Goal: Information Seeking & Learning: Check status

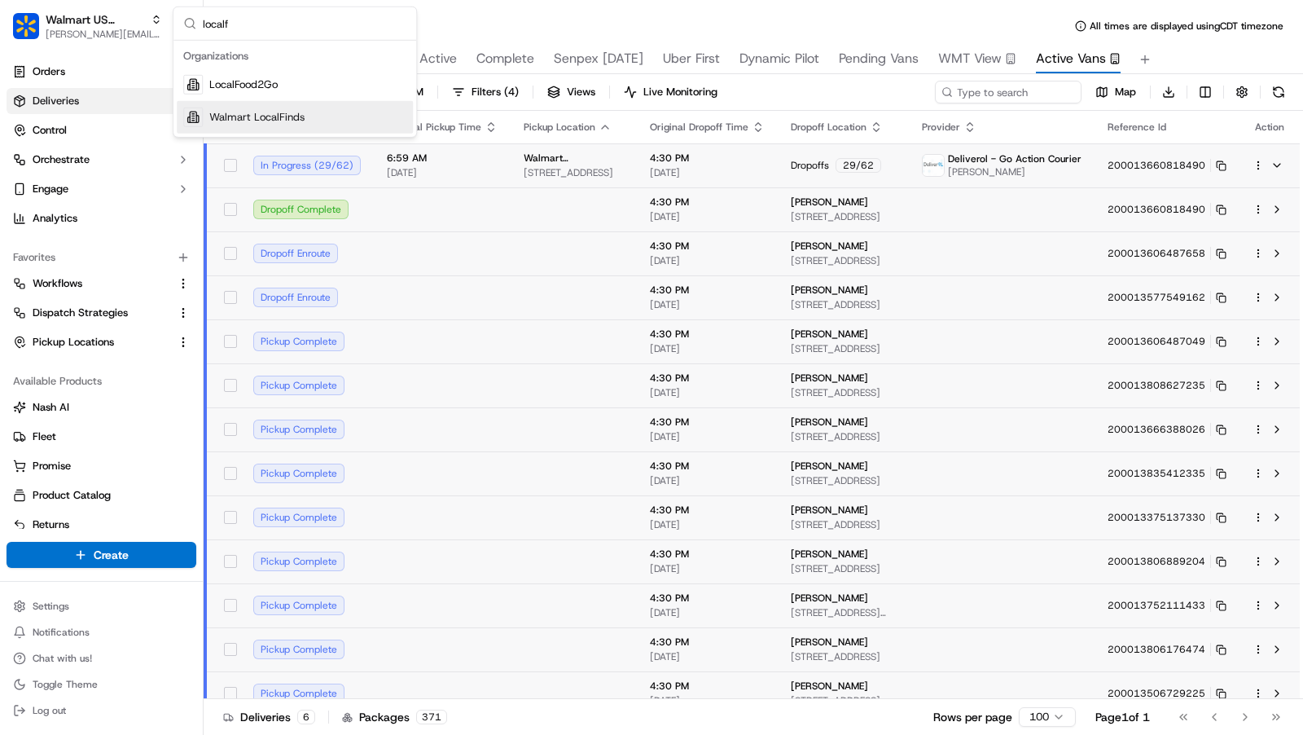
type input "localf"
click at [318, 121] on div "Walmart LocalFinds" at bounding box center [295, 117] width 236 height 33
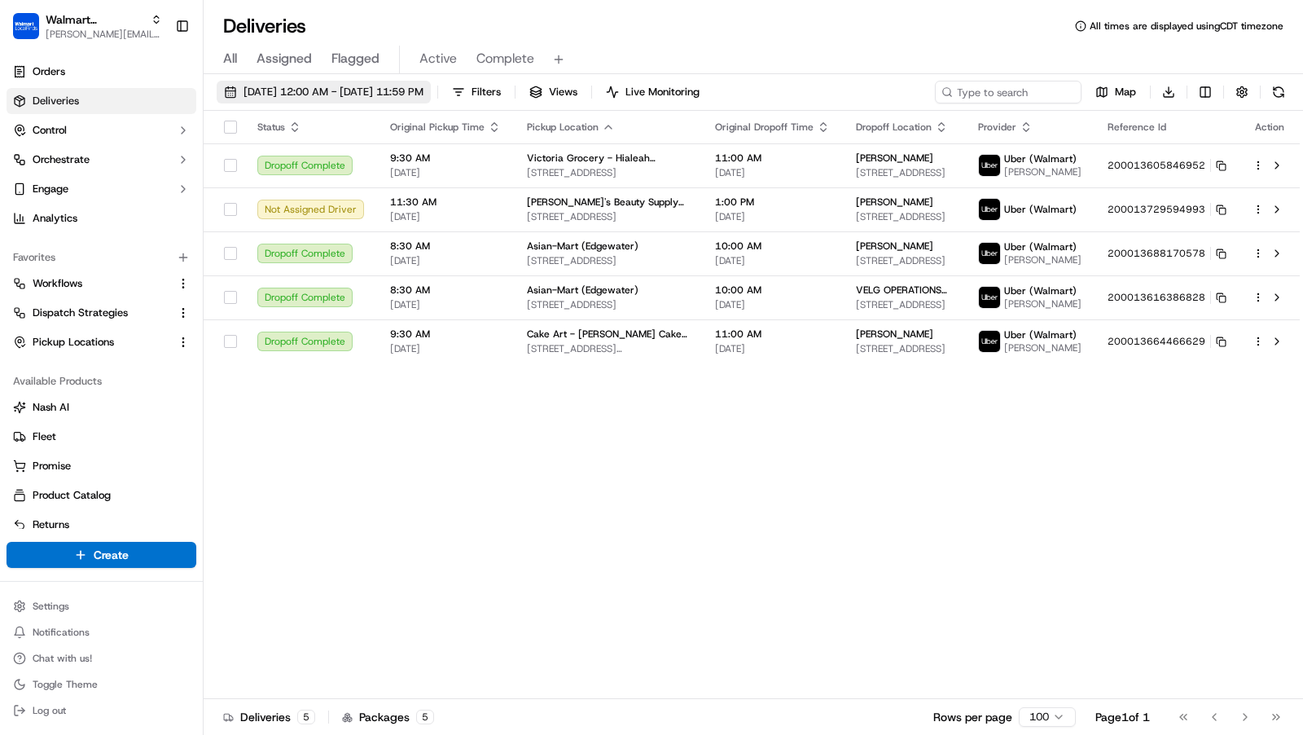
click at [376, 92] on span "[DATE] 12:00 AM - [DATE] 11:59 PM" at bounding box center [334, 92] width 180 height 15
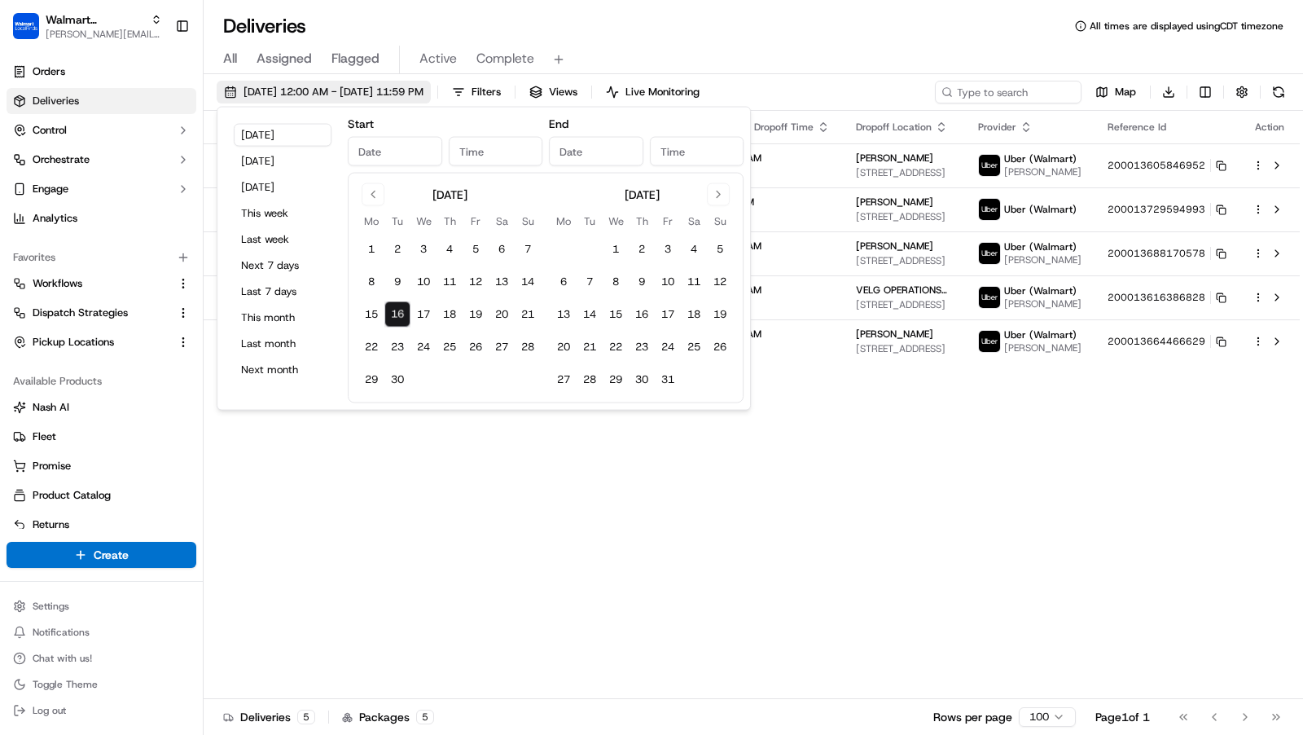
type input "[DATE]"
type input "12:00 AM"
type input "[DATE]"
type input "11:59 PM"
click at [272, 161] on button "[DATE]" at bounding box center [283, 161] width 98 height 23
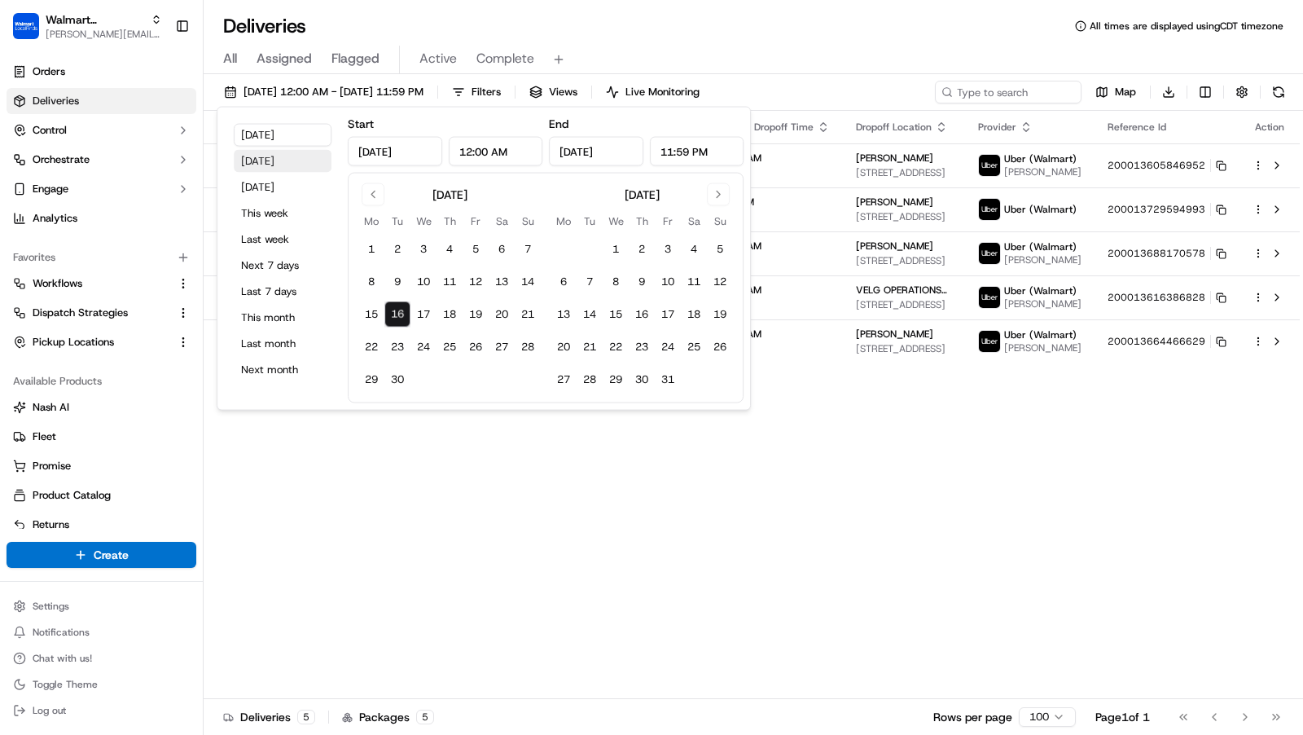
type input "[DATE]"
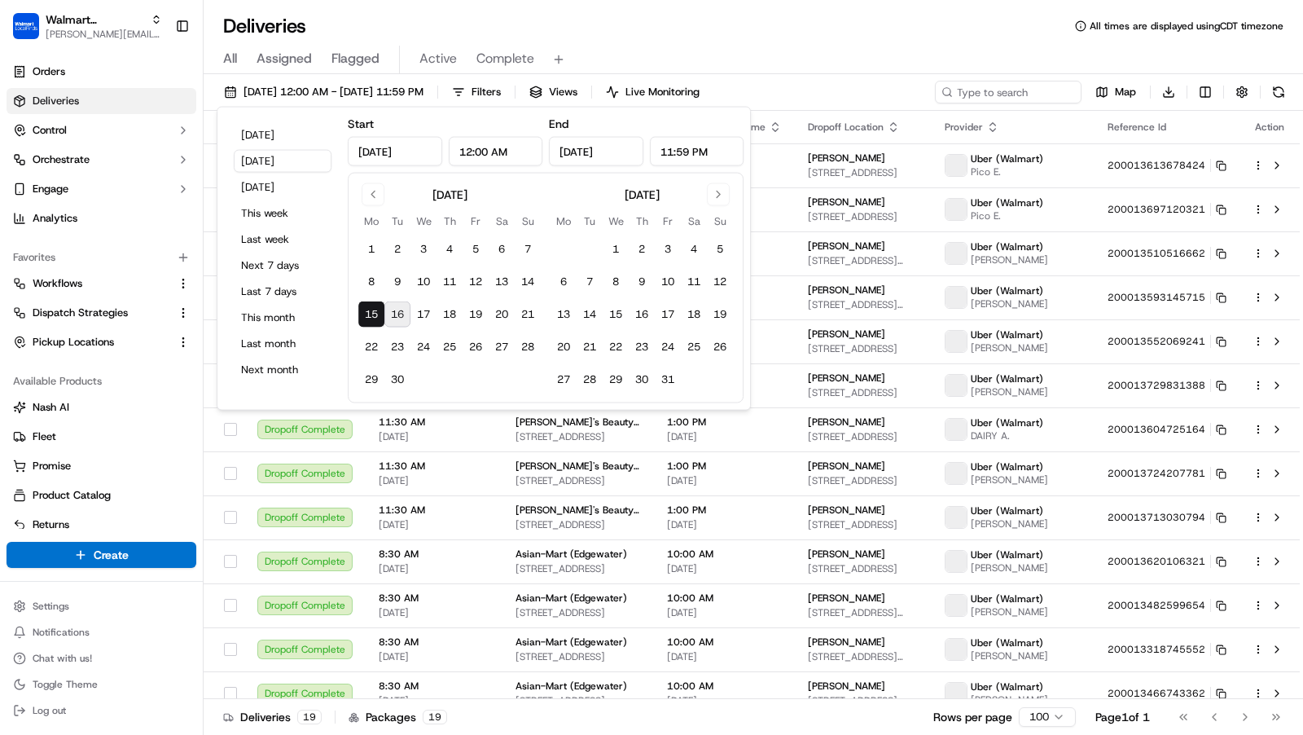
click at [864, 39] on div "All Assigned Flagged Active Complete" at bounding box center [753, 56] width 1099 height 35
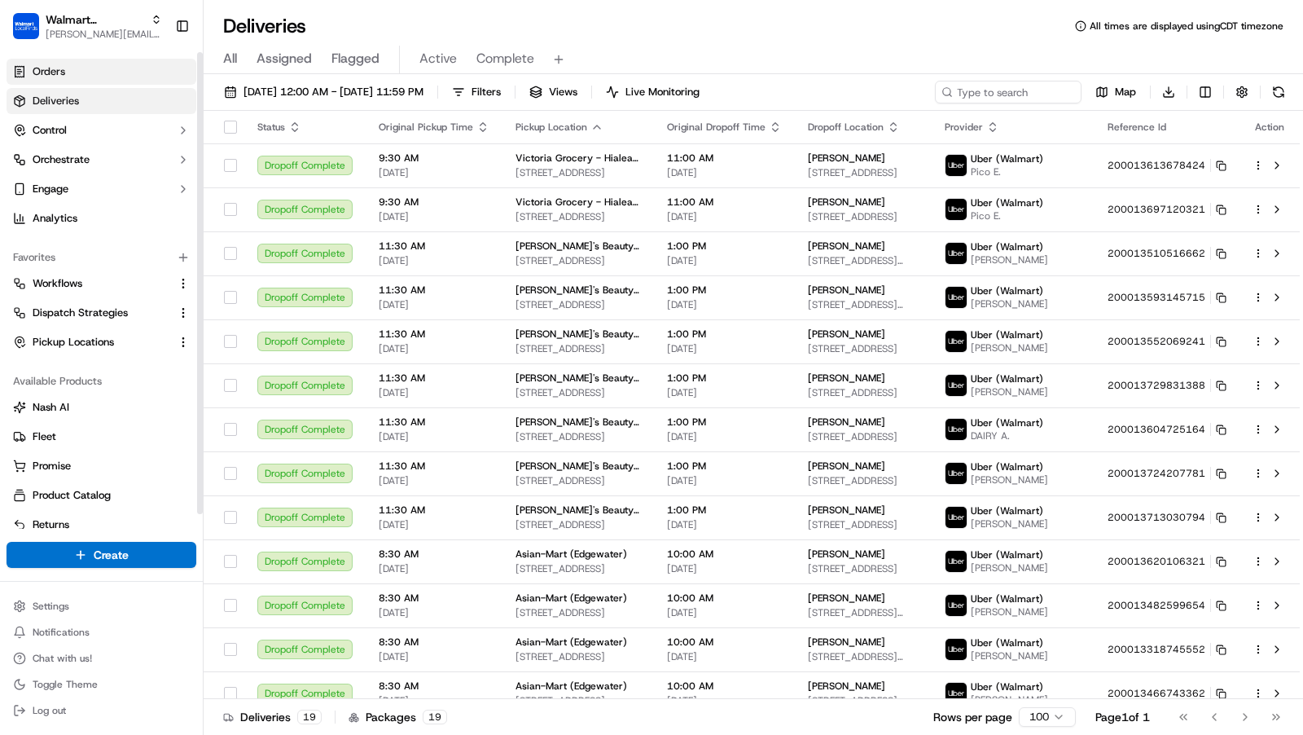
click at [77, 72] on link "Orders" at bounding box center [102, 72] width 190 height 26
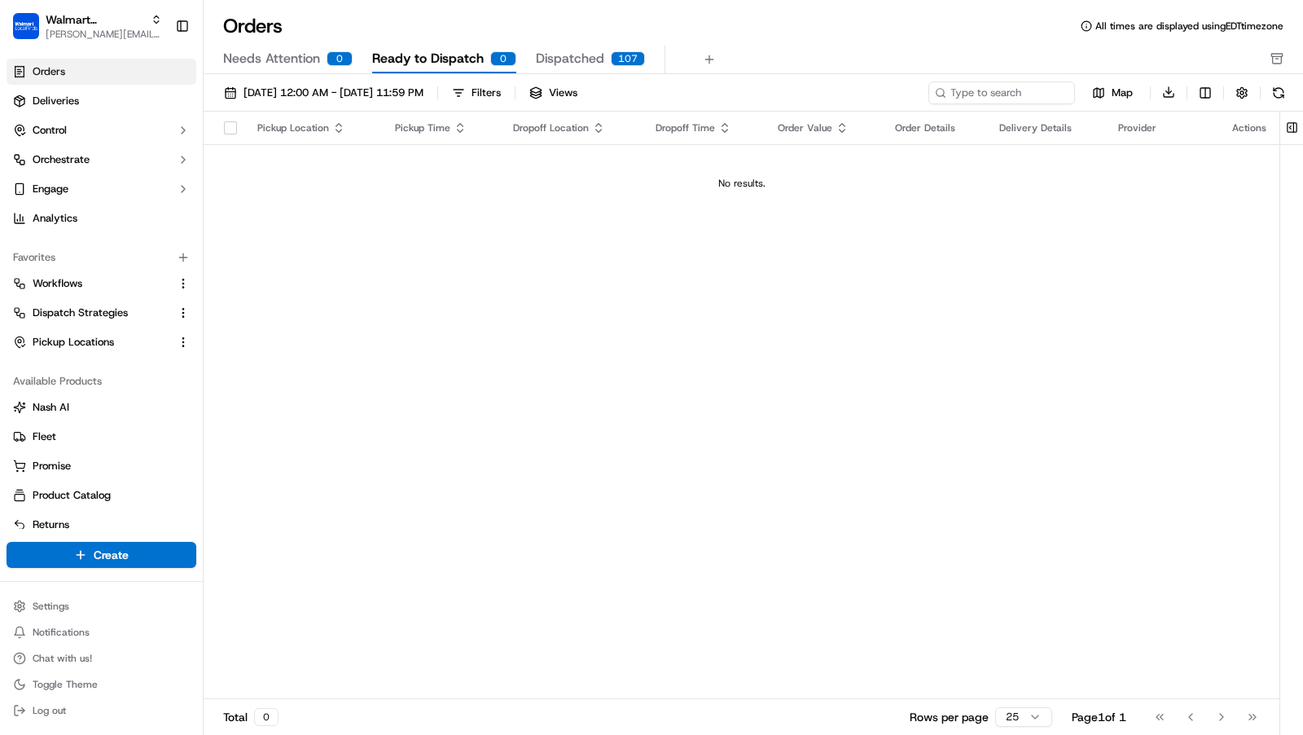
click at [314, 66] on span "Needs Attention" at bounding box center [271, 59] width 97 height 20
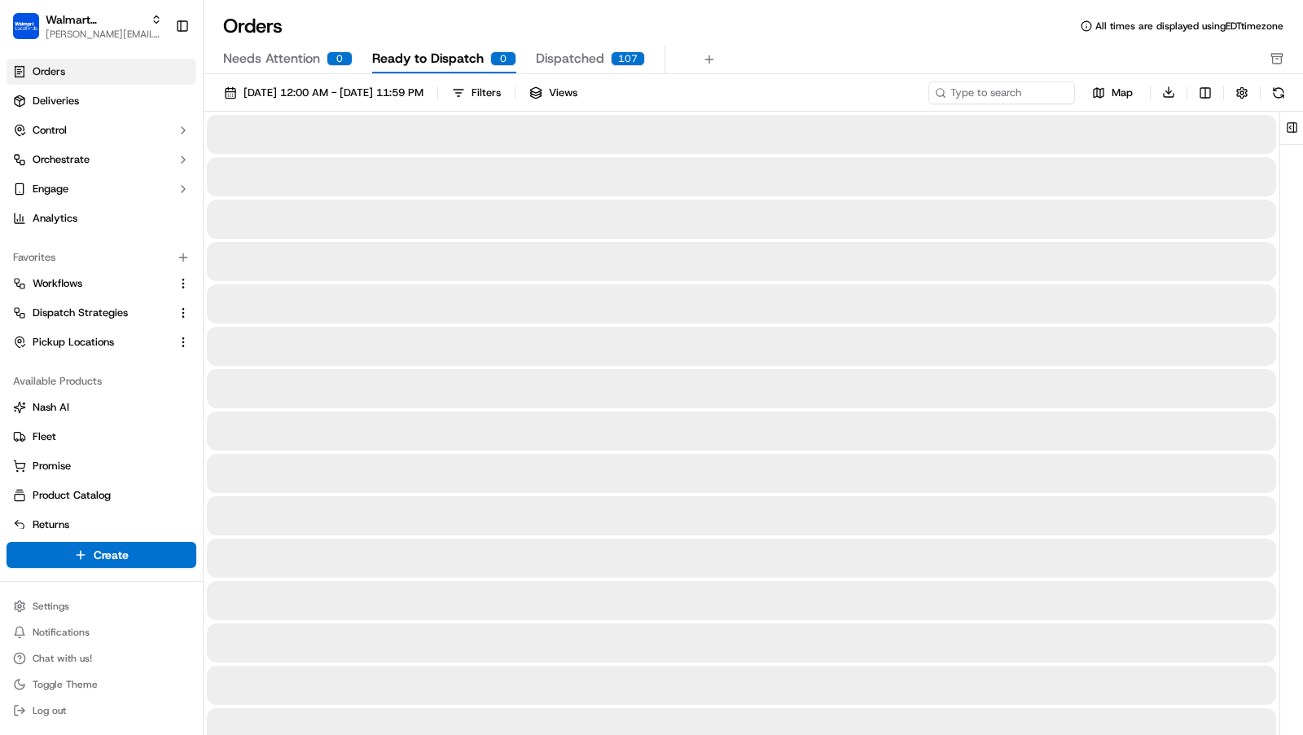
click at [436, 63] on span "Ready to Dispatch" at bounding box center [428, 59] width 112 height 20
click at [590, 54] on span "Dispatched" at bounding box center [570, 59] width 68 height 20
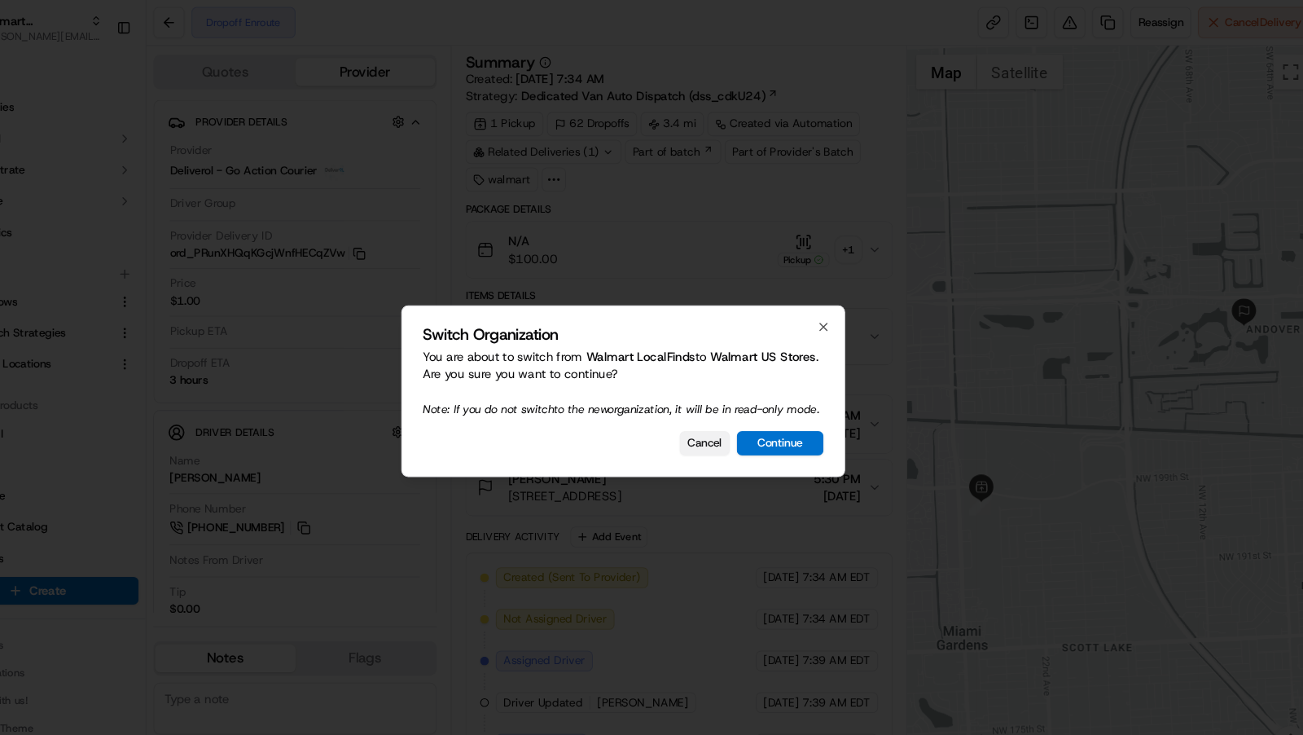
click at [722, 423] on button "Cancel" at bounding box center [727, 416] width 47 height 23
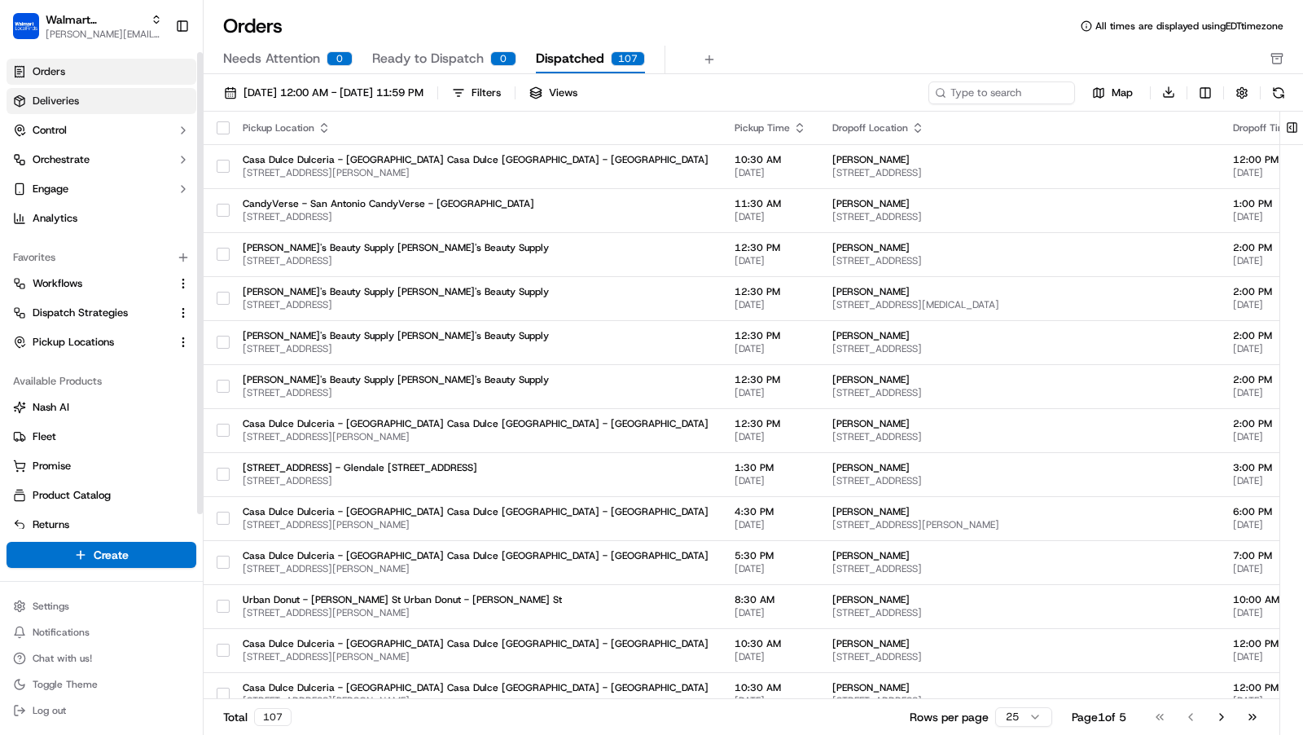
click at [89, 99] on link "Deliveries" at bounding box center [102, 101] width 190 height 26
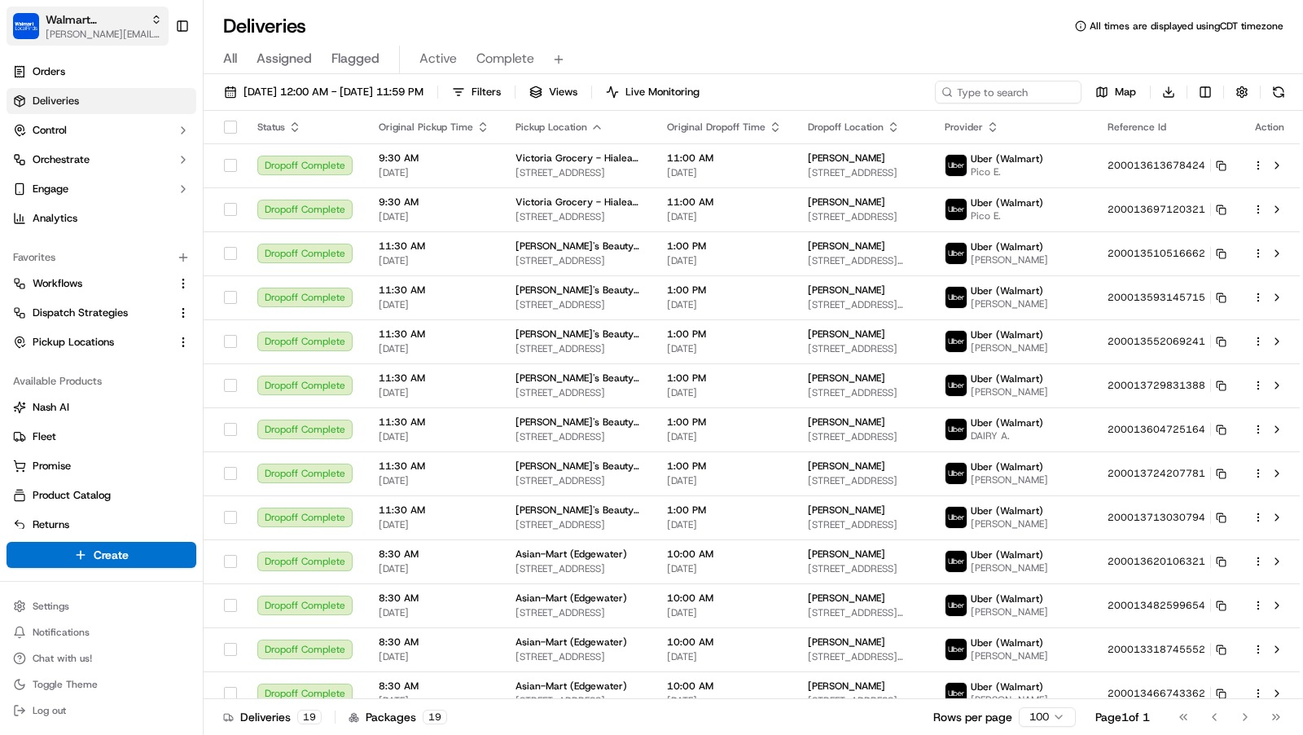
click at [90, 28] on span "[PERSON_NAME][EMAIL_ADDRESS][DOMAIN_NAME]" at bounding box center [104, 34] width 116 height 13
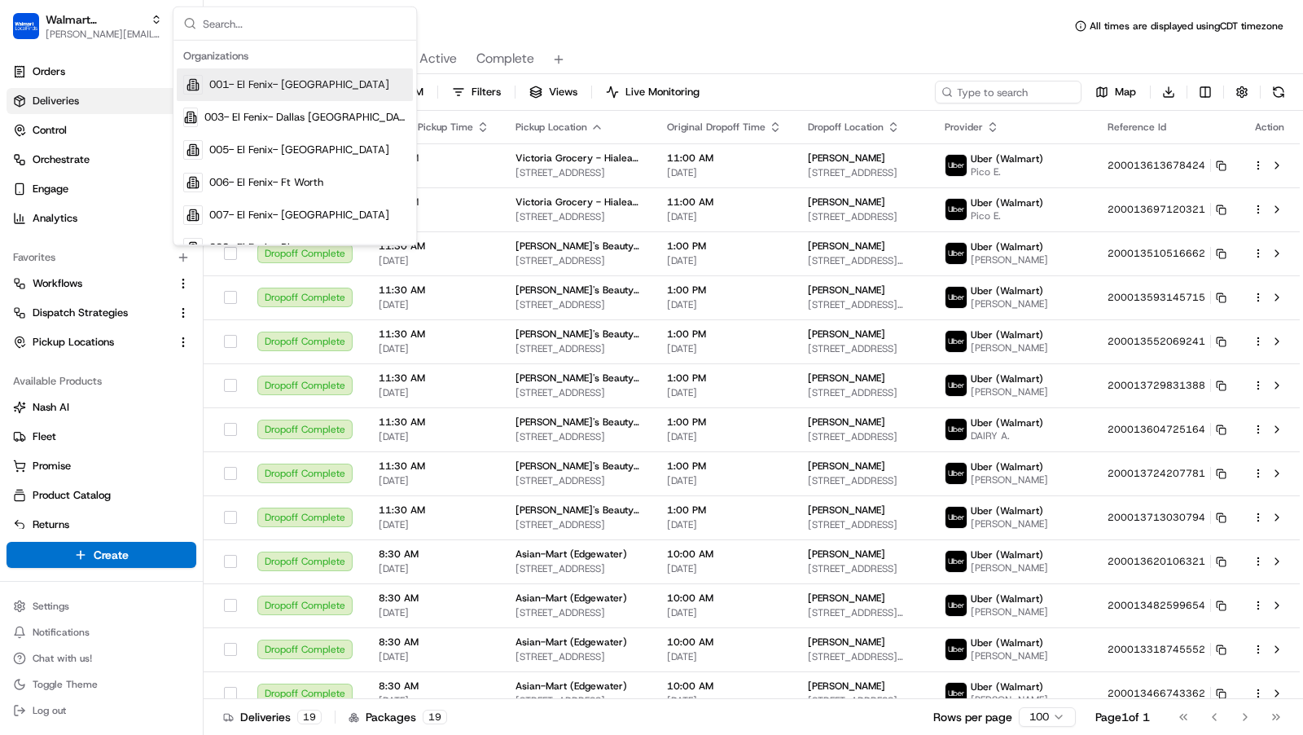
click at [626, 23] on div "Deliveries All times are displayed using CDT timezone" at bounding box center [753, 26] width 1099 height 26
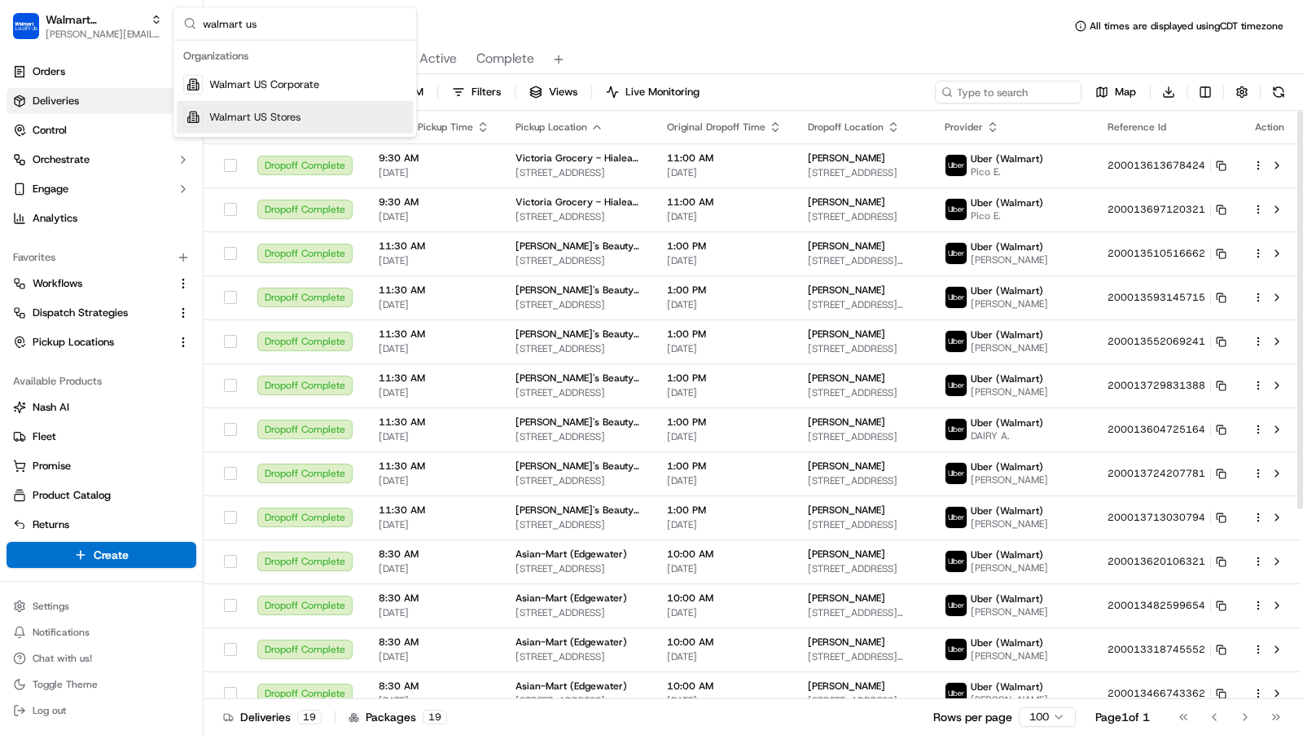
type input "walmart us"
click at [324, 116] on div "Walmart US Stores" at bounding box center [295, 117] width 236 height 33
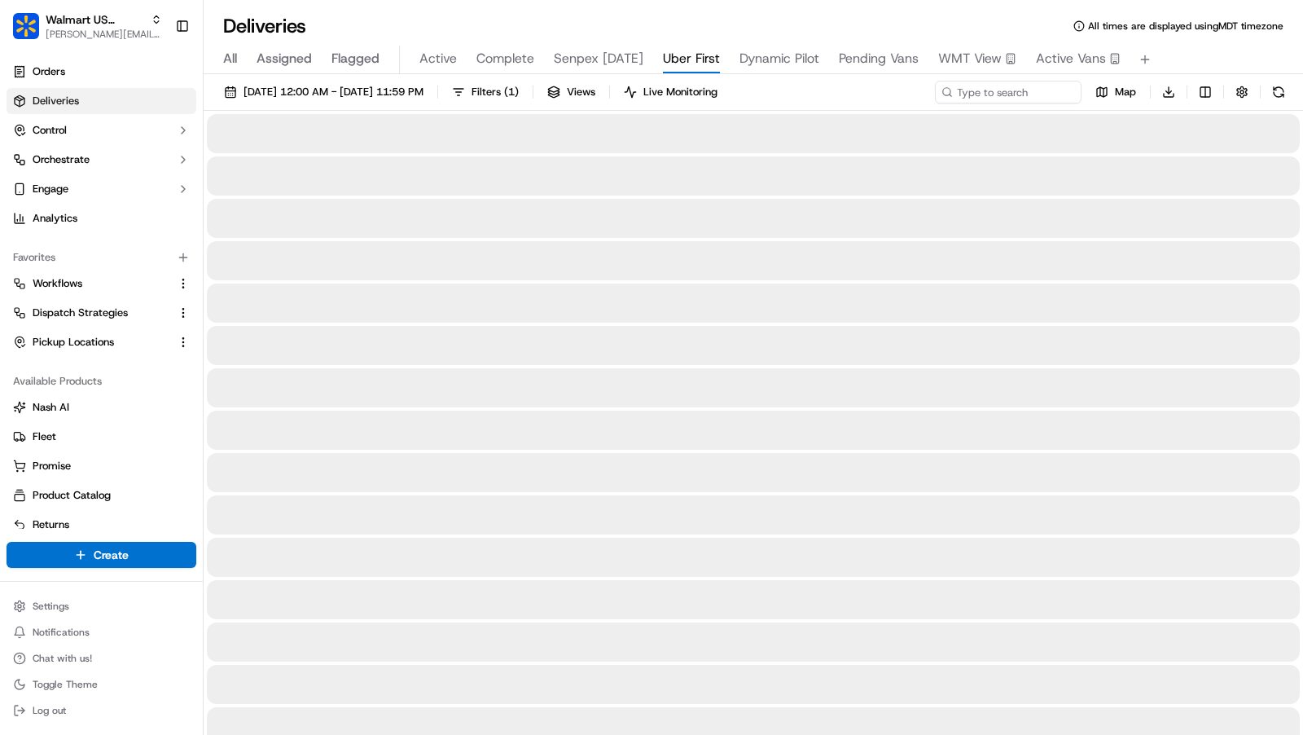
click at [671, 62] on span "Uber First" at bounding box center [691, 59] width 57 height 20
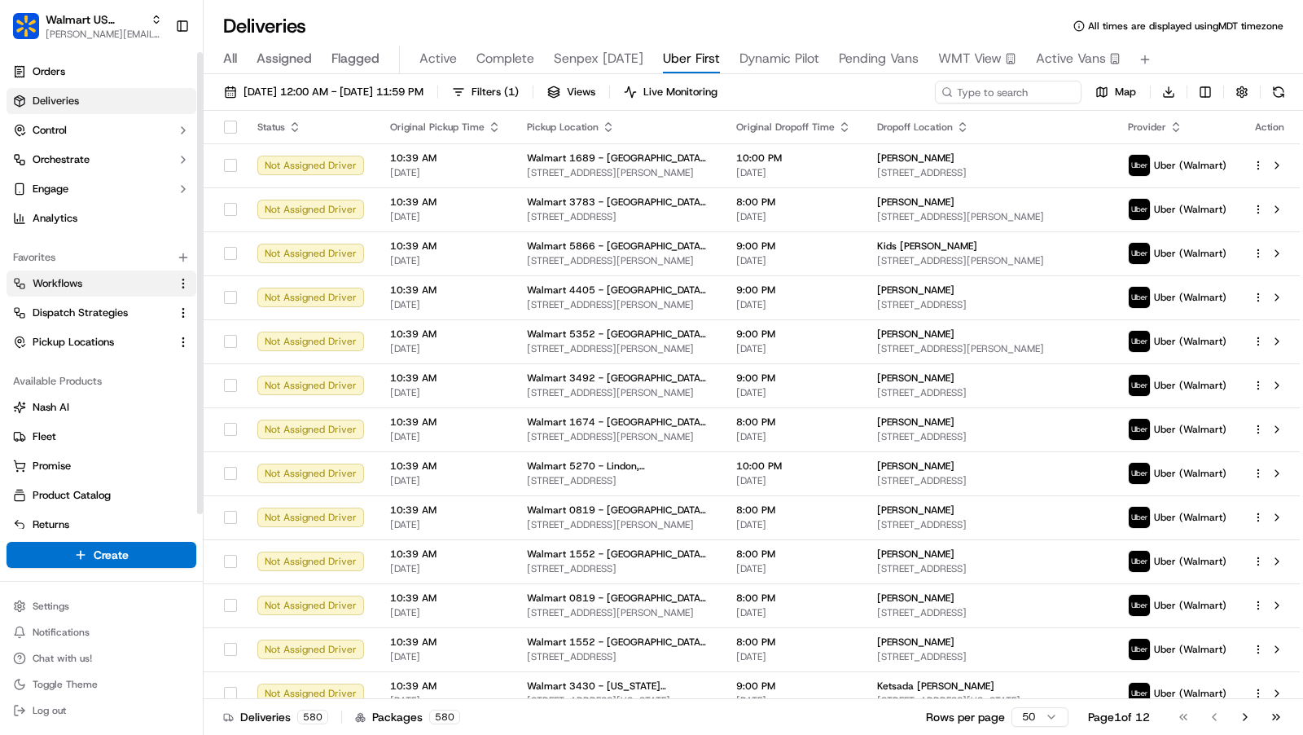
click at [108, 279] on link "Workflows" at bounding box center [91, 283] width 157 height 15
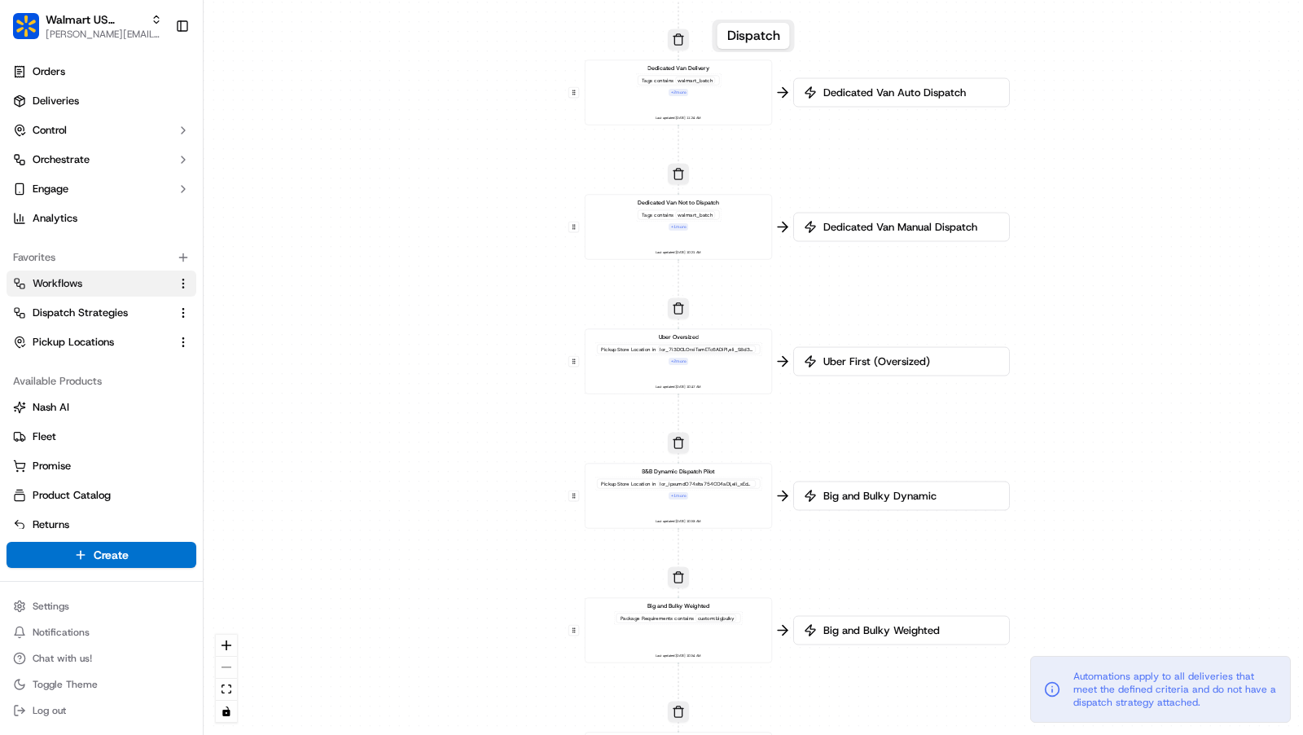
drag, startPoint x: 584, startPoint y: 252, endPoint x: 510, endPoint y: 330, distance: 107.7
click at [510, 330] on div "0 0 0 0 0 0 0 Order / Delivery Received Dedicated Van Delivery Tags contains wa…" at bounding box center [753, 367] width 1099 height 735
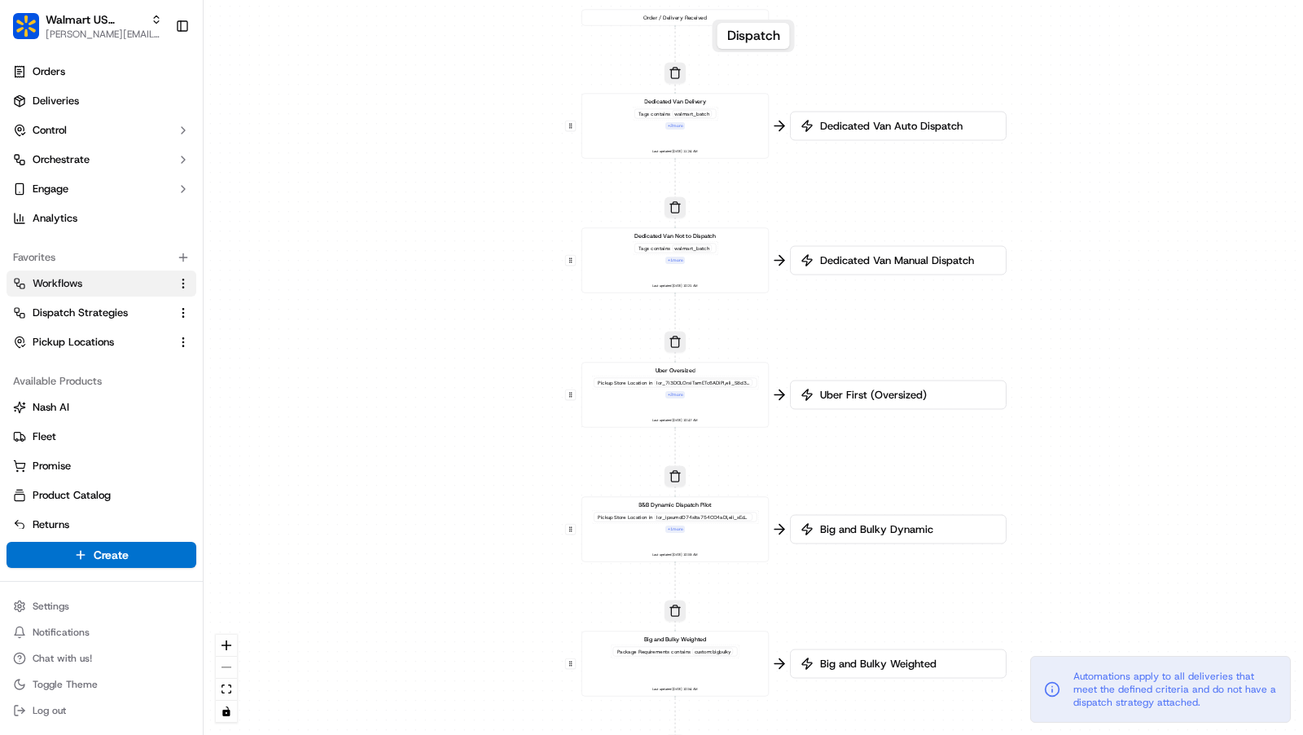
drag, startPoint x: 493, startPoint y: 384, endPoint x: 493, endPoint y: 305, distance: 79.0
click at [493, 305] on div "0 0 0 0 0 0 0 Order / Delivery Received Dedicated Van Delivery Tags contains wa…" at bounding box center [753, 367] width 1099 height 735
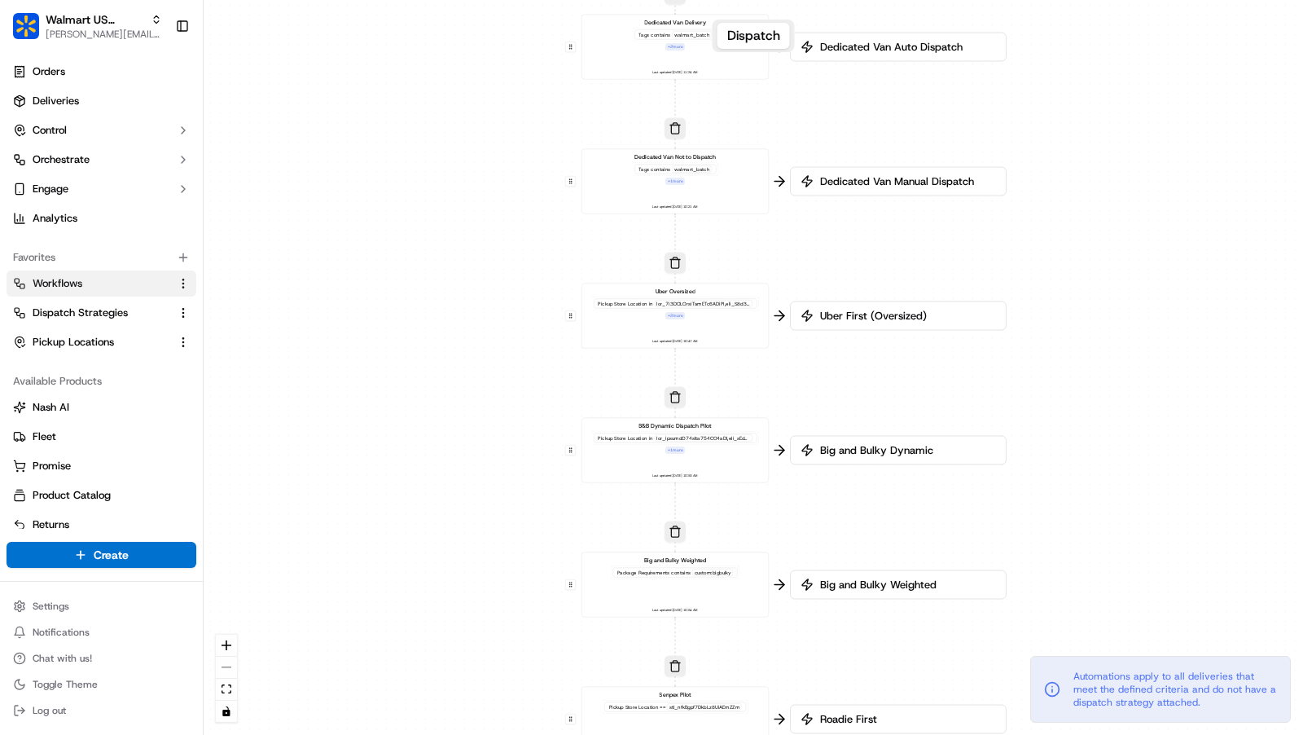
click at [736, 340] on div "Uber Oversized Pickup Store Location in + 2 more Last updated: 09/10/2025 10:47…" at bounding box center [675, 316] width 173 height 58
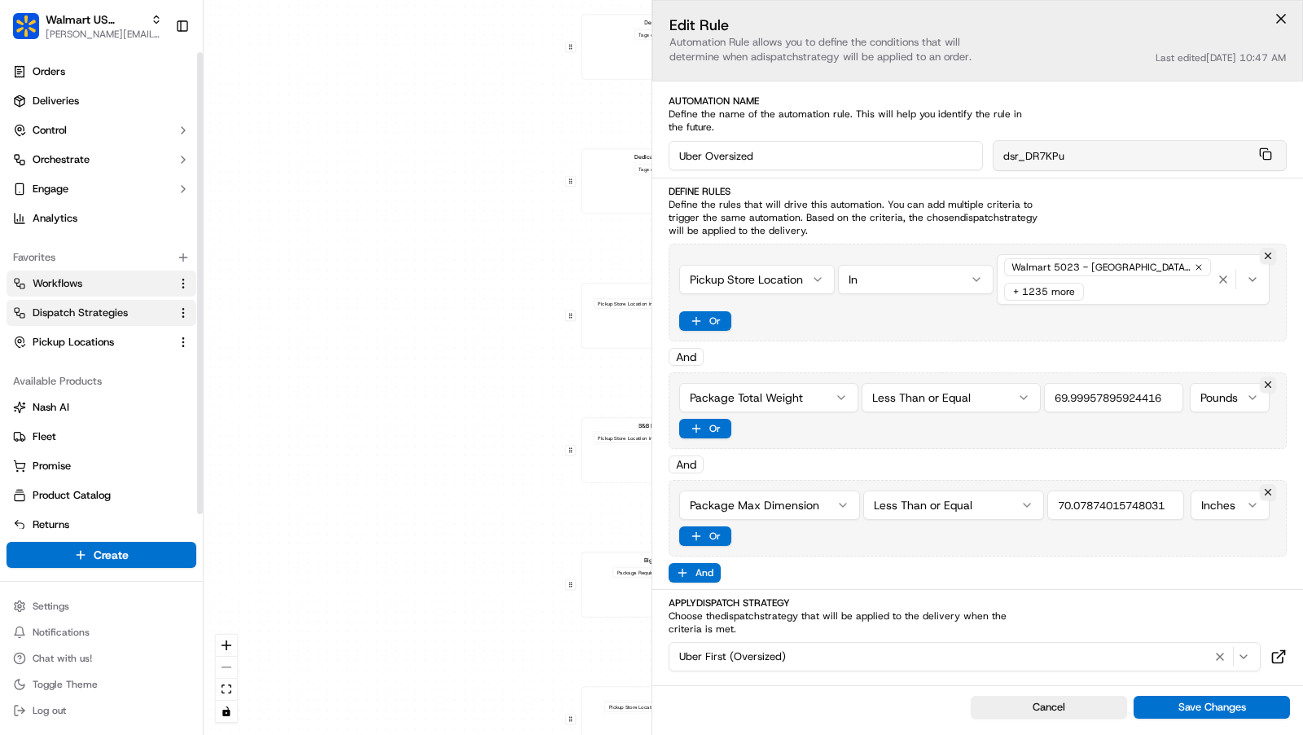
click at [93, 315] on span "Dispatch Strategies" at bounding box center [80, 312] width 95 height 15
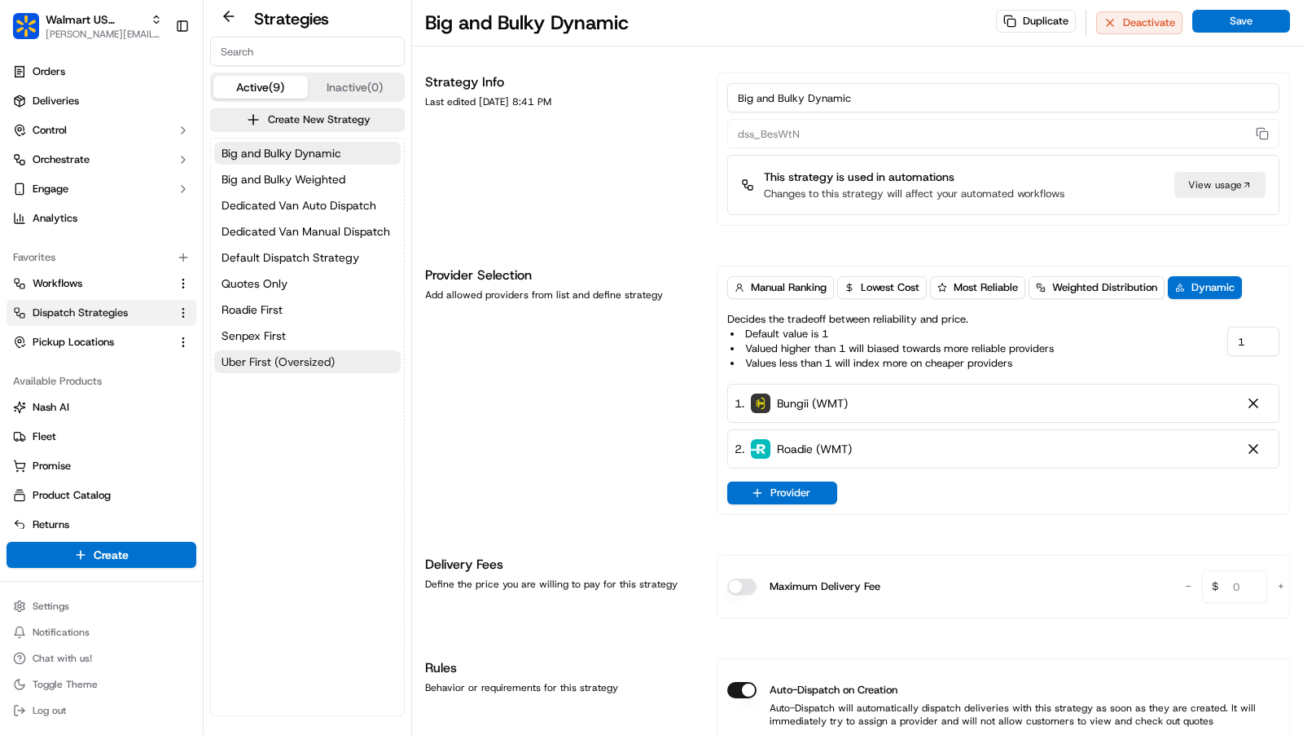
click at [299, 360] on span "Uber First (Oversized)" at bounding box center [278, 361] width 113 height 16
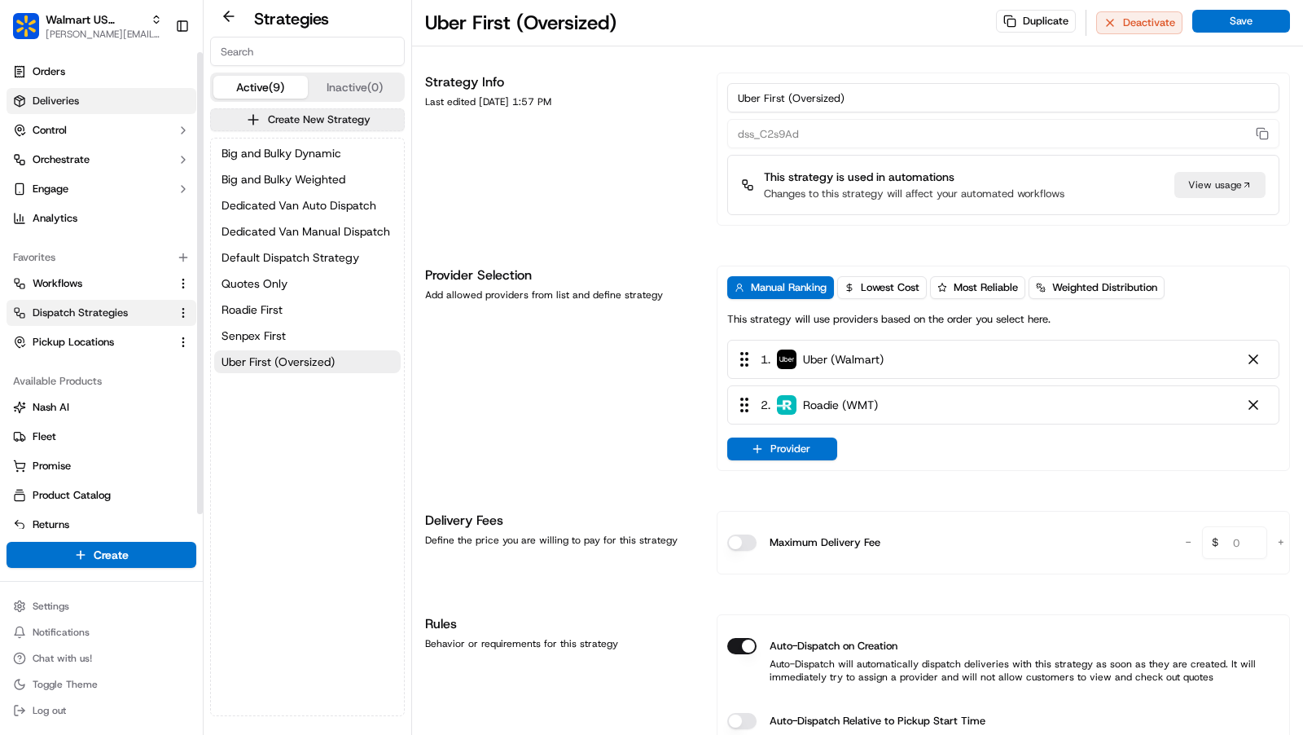
click at [97, 105] on link "Deliveries" at bounding box center [102, 101] width 190 height 26
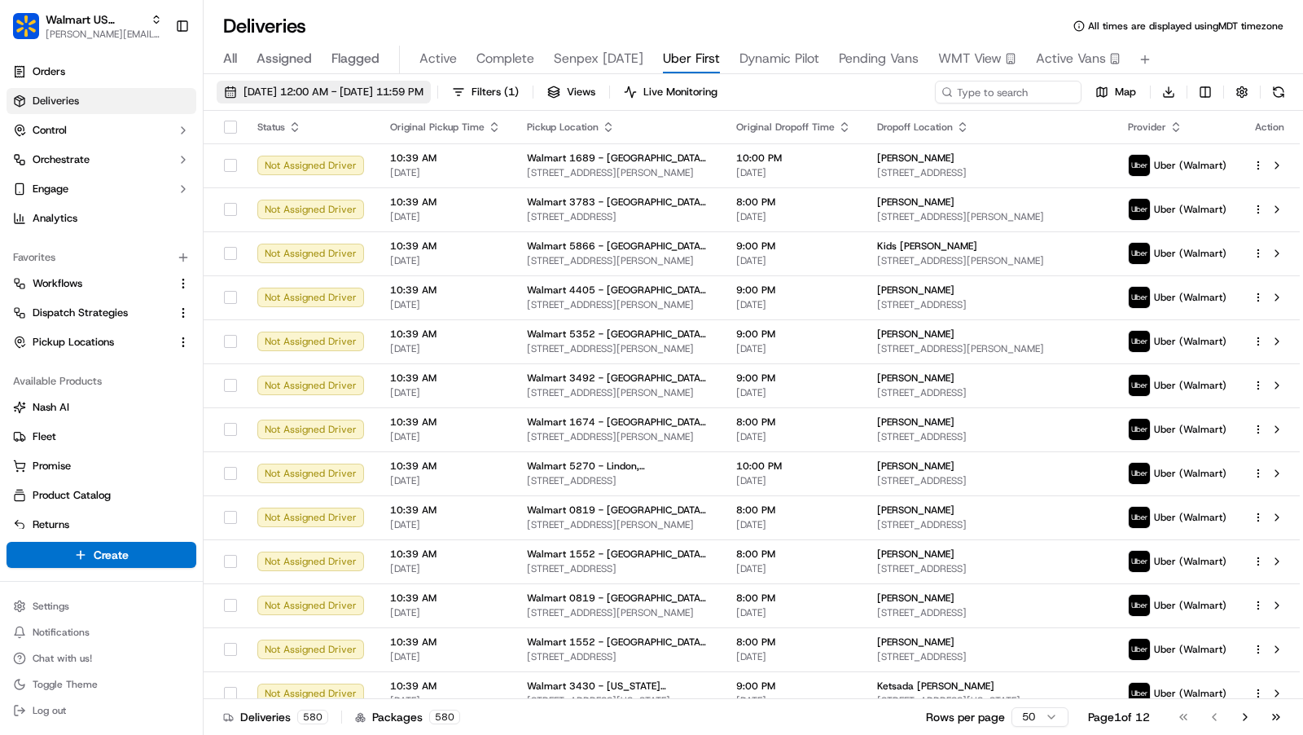
click at [431, 80] on div "09/16/2025 12:00 AM - 09/16/2025 11:59 PM Filters ( 1 ) Views Live Monitoring M…" at bounding box center [753, 406] width 1099 height 664
click at [312, 97] on span "[DATE] 12:00 AM - [DATE] 11:59 PM" at bounding box center [334, 92] width 180 height 15
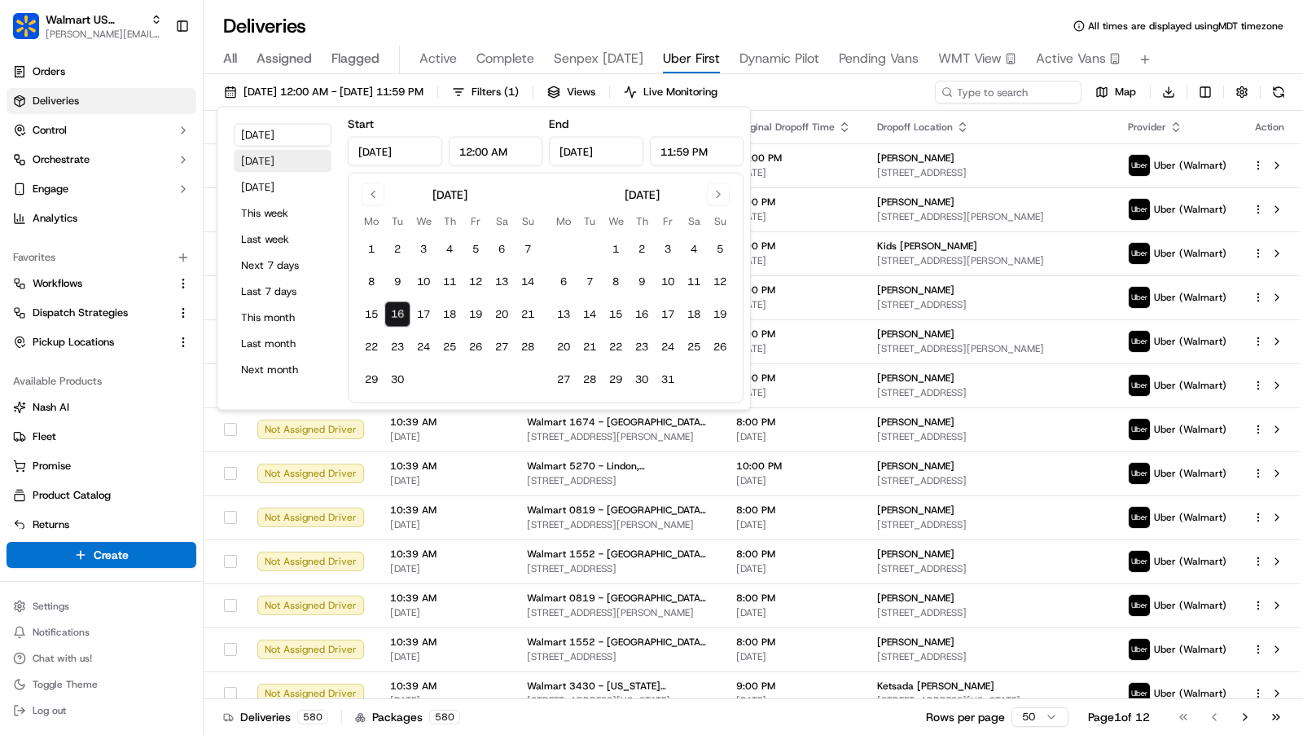
click at [283, 164] on button "[DATE]" at bounding box center [283, 161] width 98 height 23
type input "[DATE]"
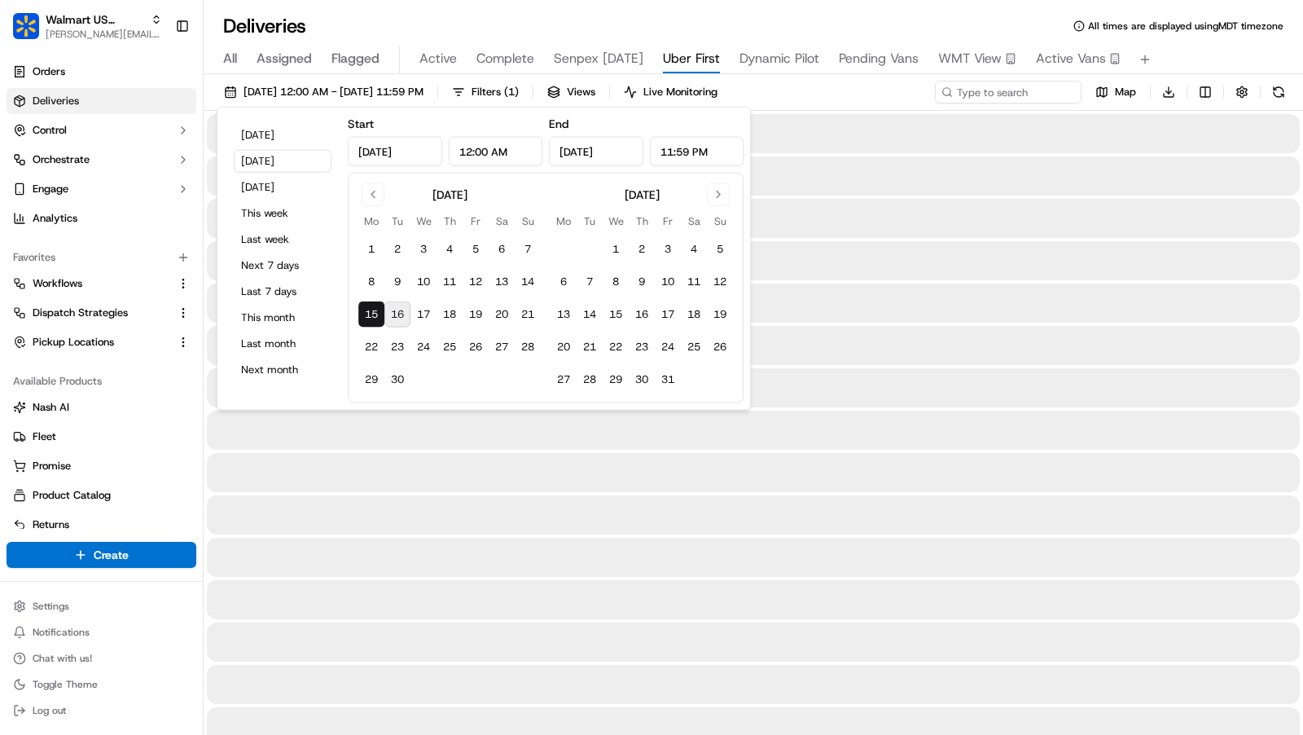
click at [1249, 57] on div "All Assigned Flagged Active Complete Senpex Today Uber First Dynamic Pilot Pend…" at bounding box center [753, 60] width 1099 height 29
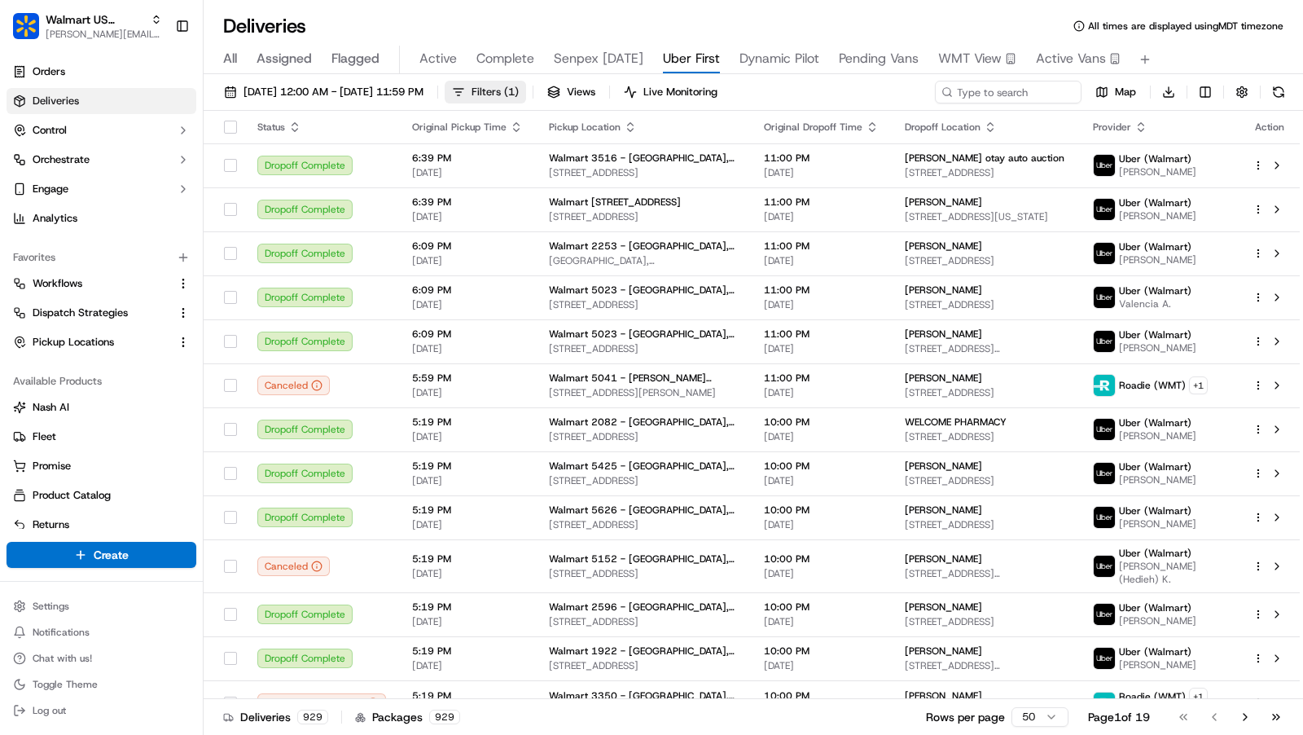
click at [519, 90] on span "Filters ( 1 )" at bounding box center [495, 92] width 47 height 15
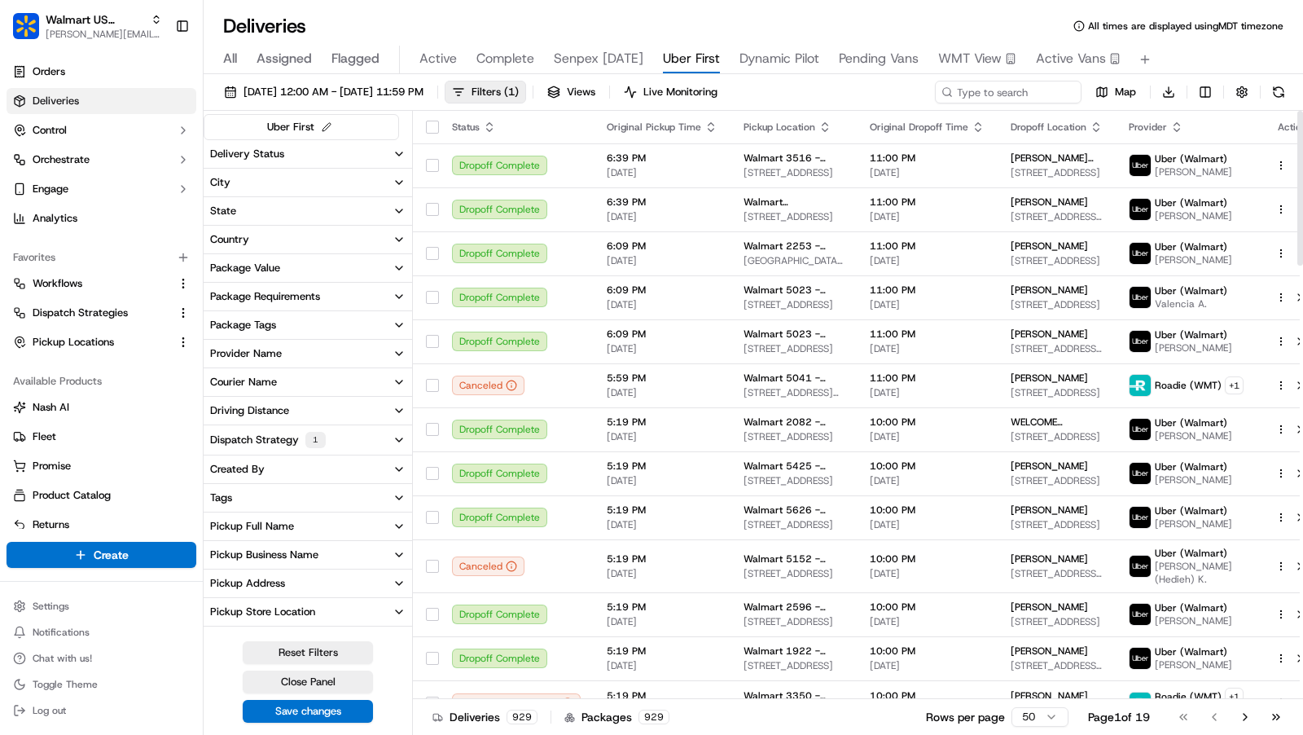
click at [393, 438] on icon "button" at bounding box center [399, 439] width 13 height 13
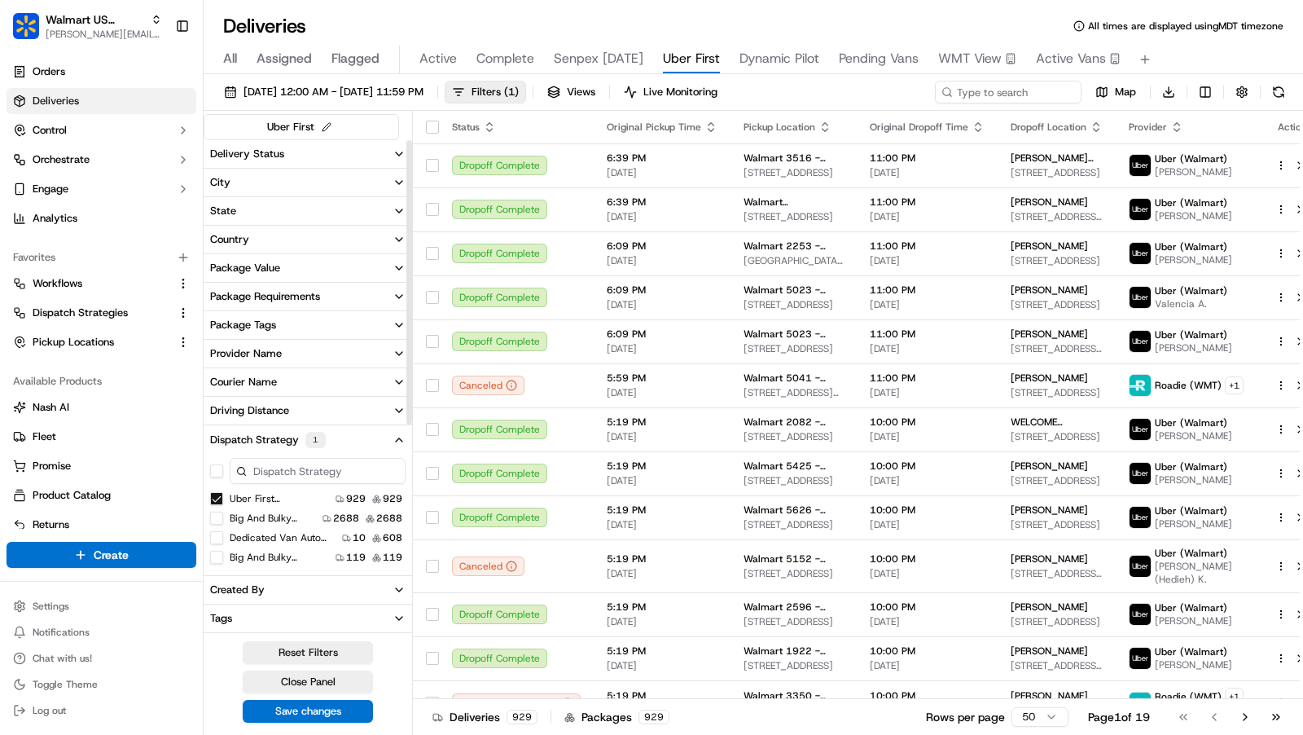
scroll to position [1, 0]
click at [367, 430] on button "Dispatch Strategy 1" at bounding box center [308, 438] width 208 height 29
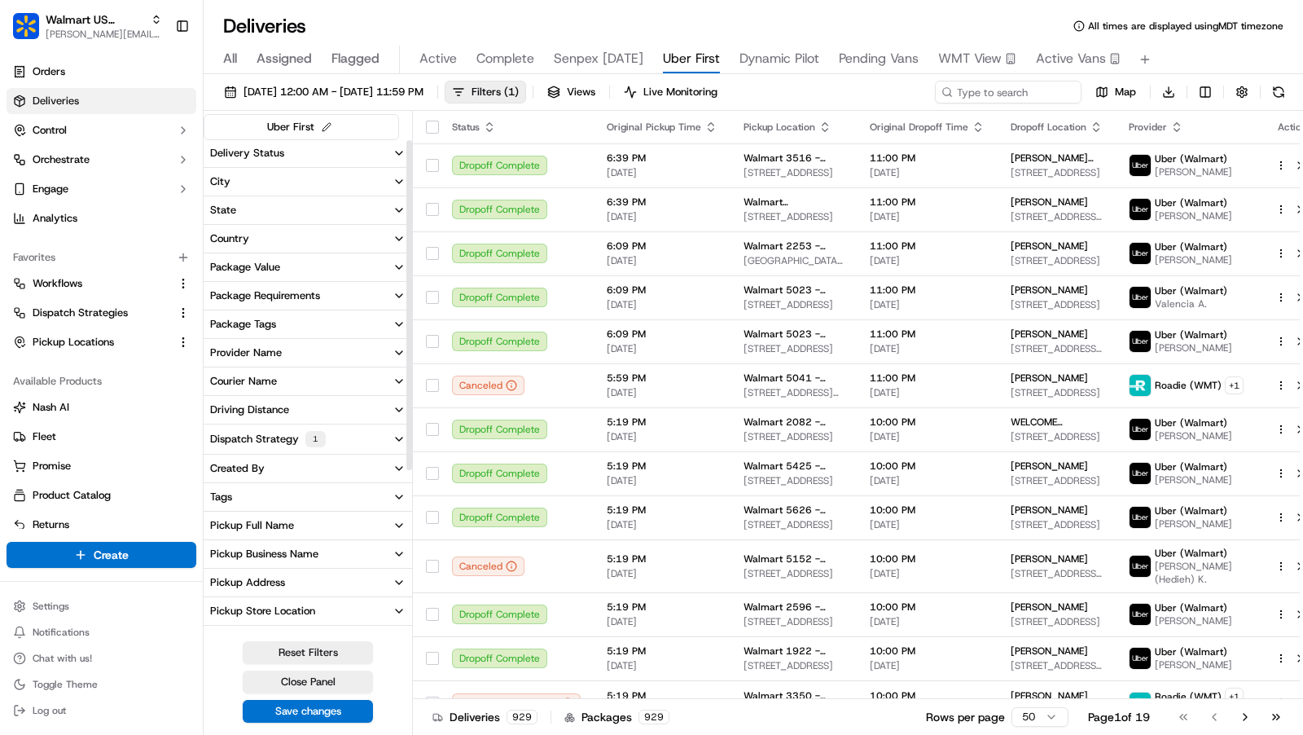
scroll to position [0, 0]
click at [366, 345] on button "Provider Name" at bounding box center [308, 354] width 208 height 28
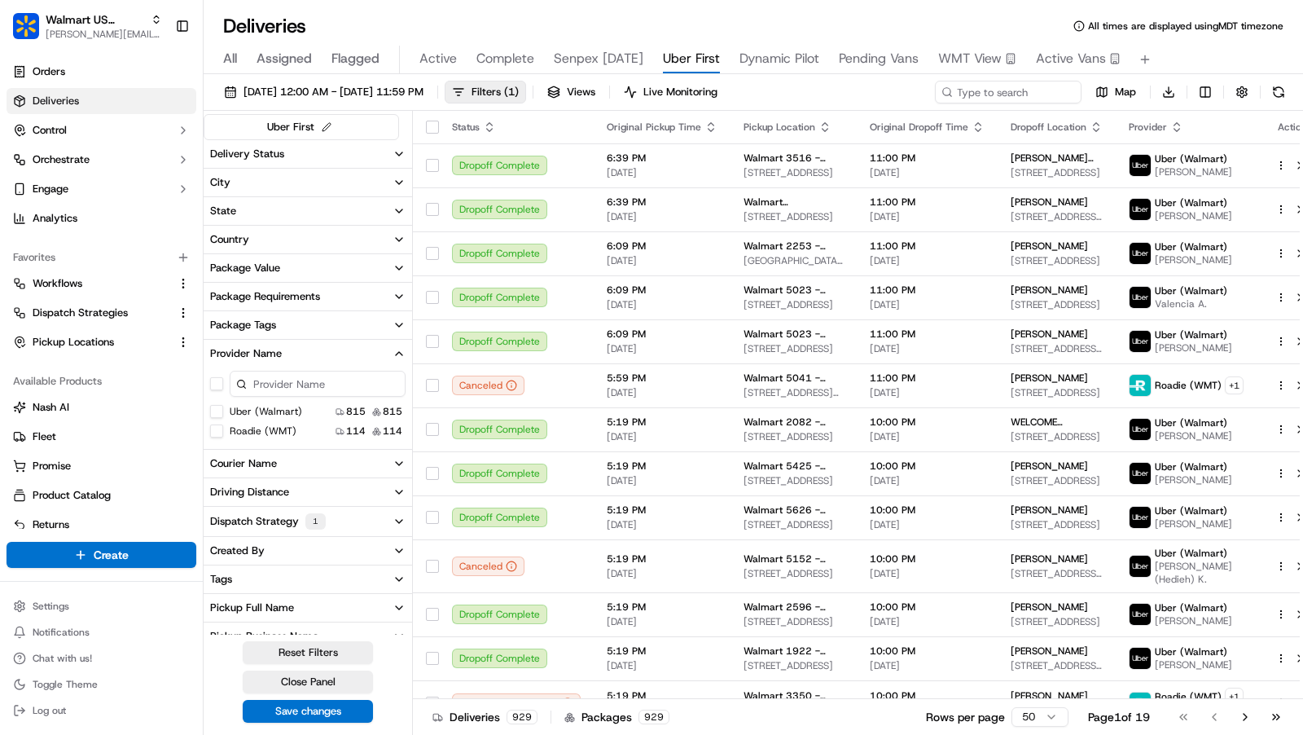
click at [380, 150] on button "Delivery Status" at bounding box center [308, 154] width 208 height 28
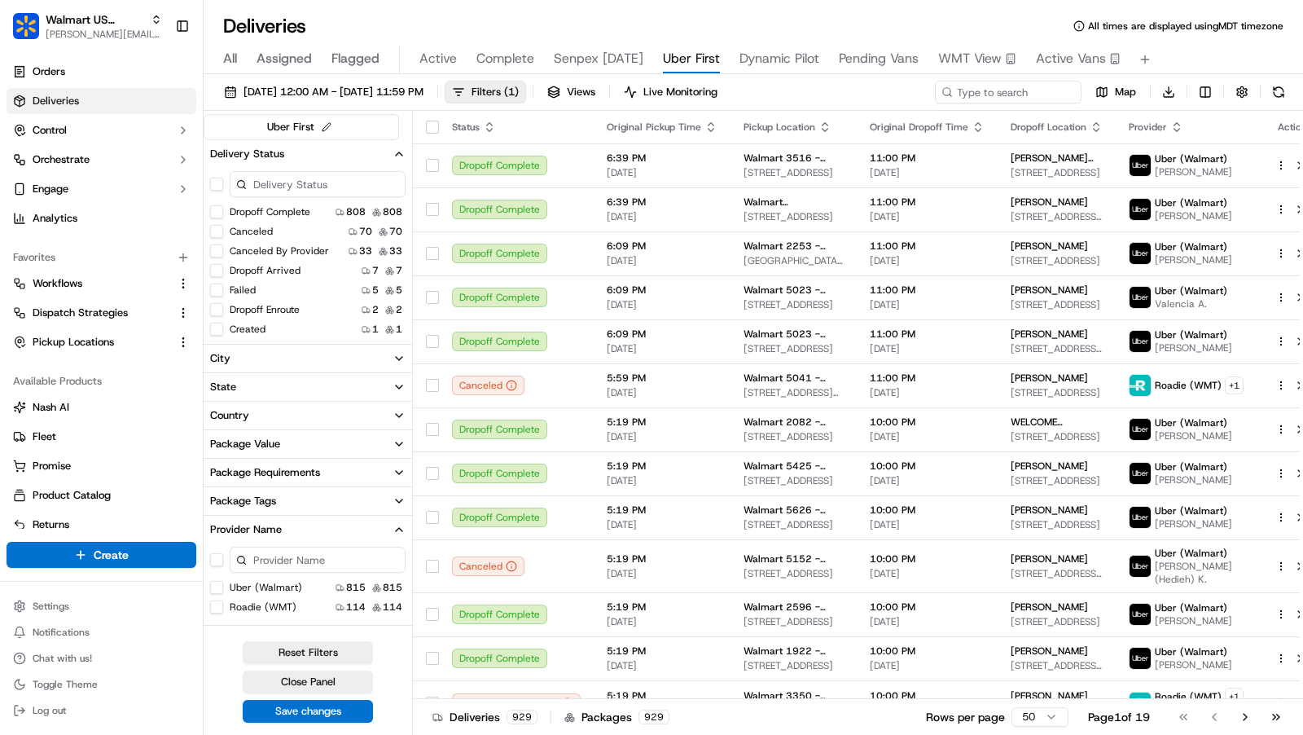
click at [220, 208] on button "Dropoff Complete" at bounding box center [216, 211] width 13 height 13
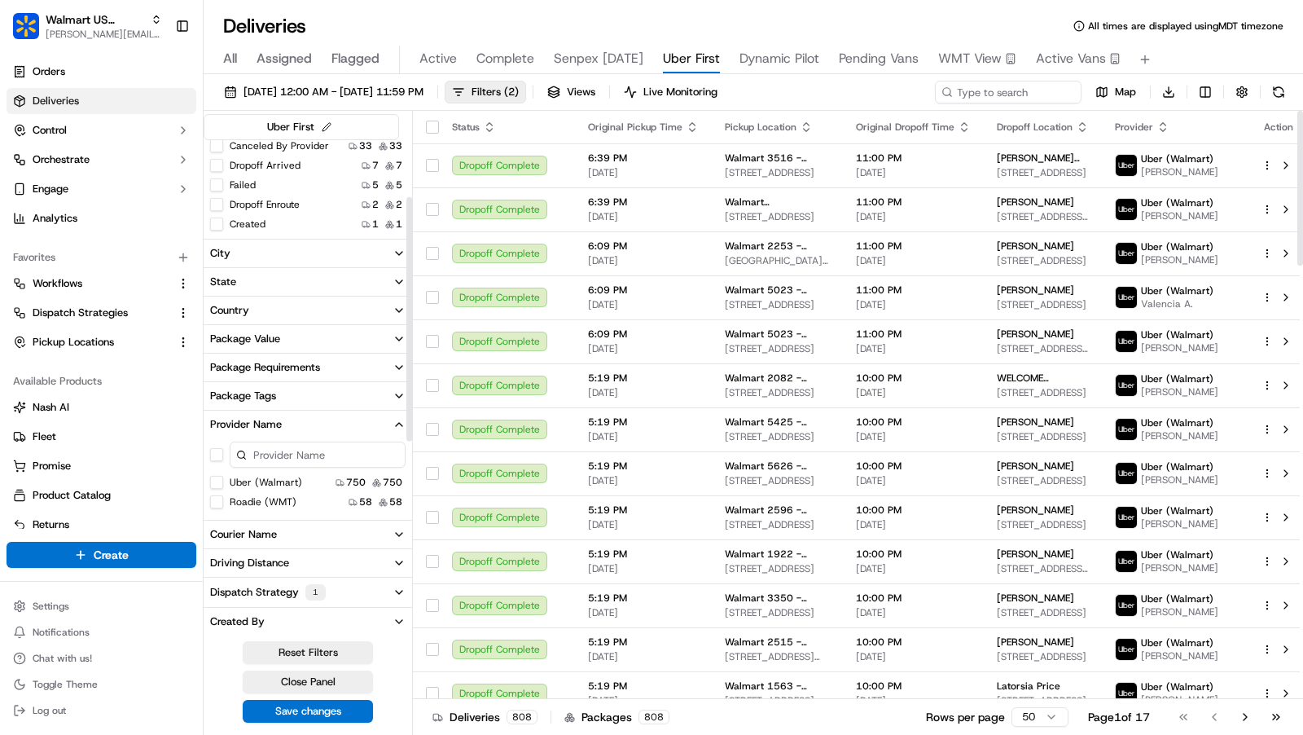
scroll to position [115, 0]
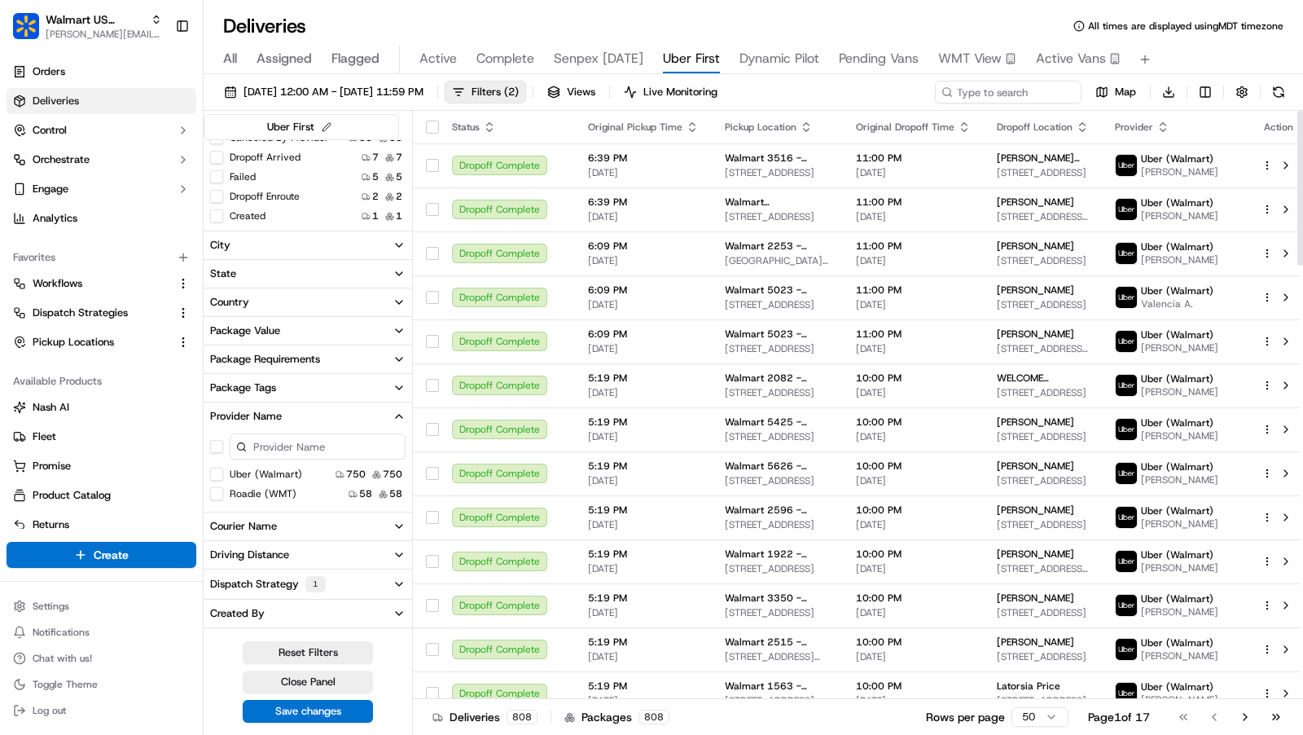
click at [636, 19] on div "Deliveries All times are displayed using MDT timezone" at bounding box center [753, 26] width 1099 height 26
type input "pronto"
click at [286, 83] on span "Pronto Delivery Service" at bounding box center [265, 84] width 113 height 15
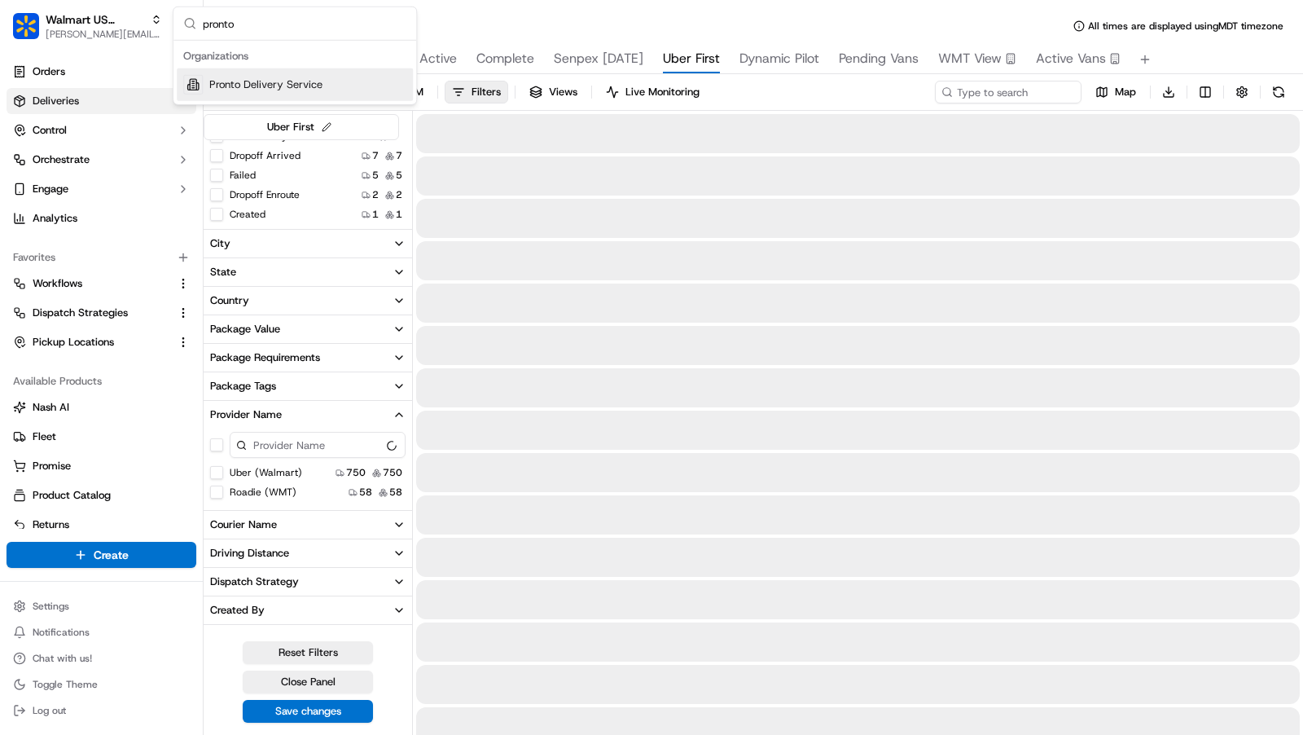
scroll to position [112, 0]
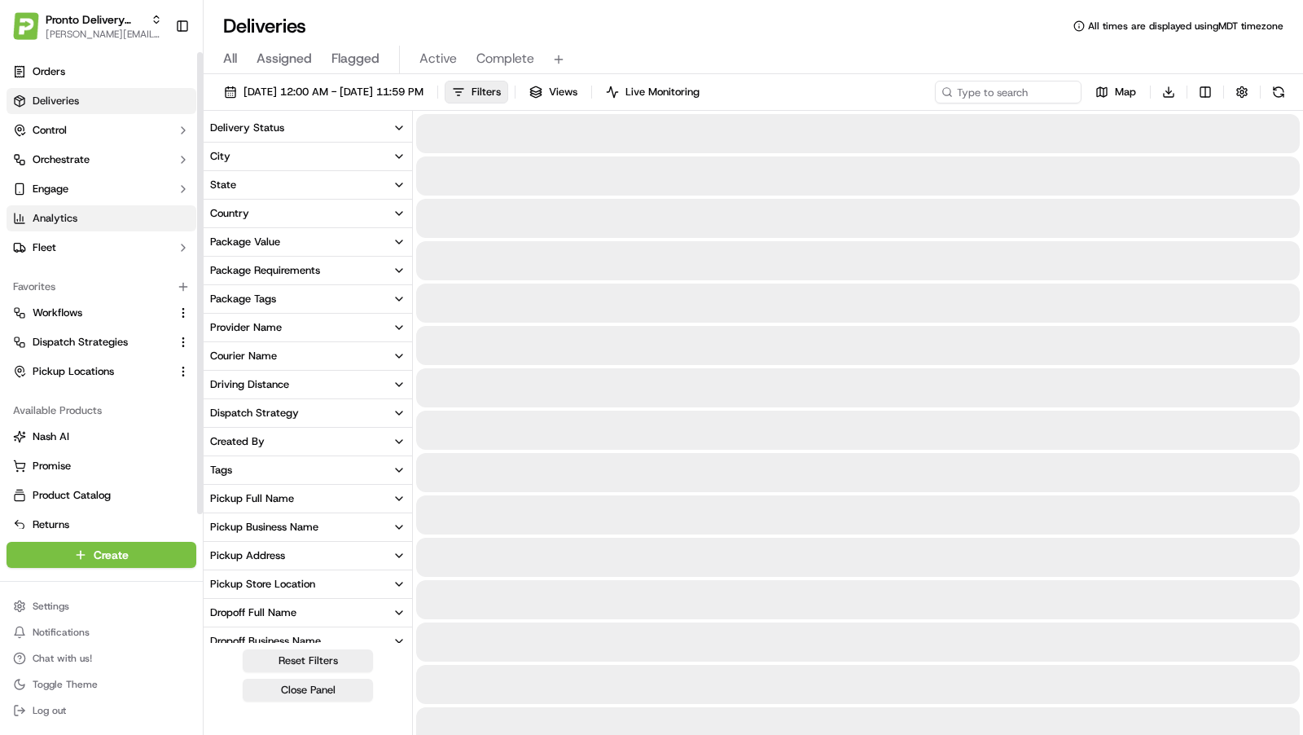
click at [108, 214] on link "Analytics" at bounding box center [102, 218] width 190 height 26
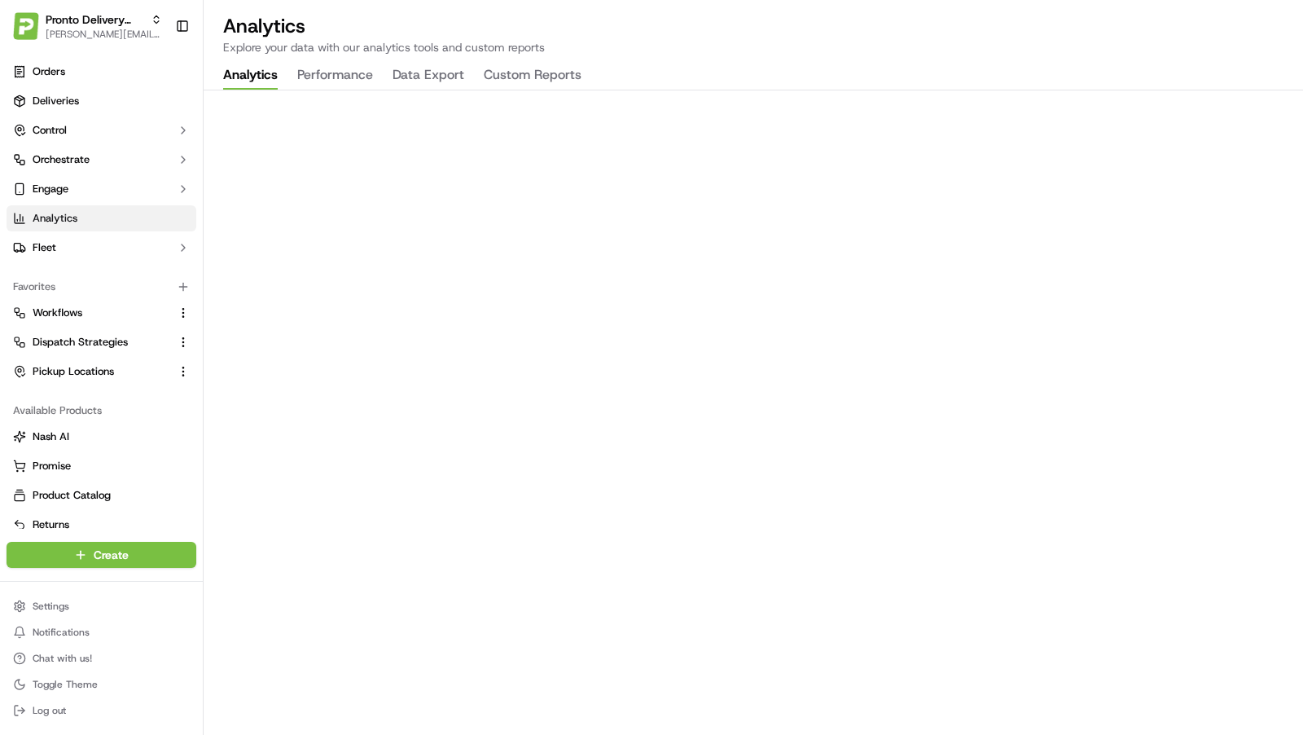
click at [362, 70] on button "Performance" at bounding box center [335, 76] width 76 height 28
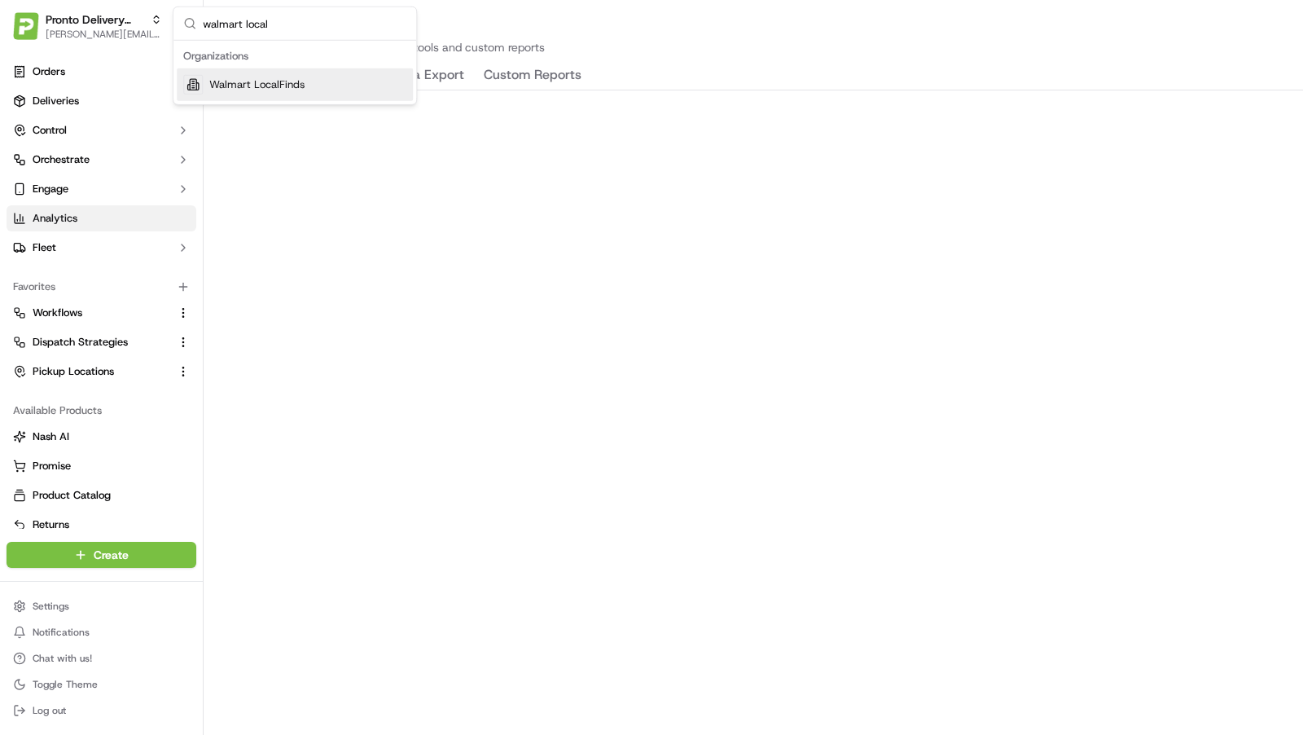
type input "walmart local"
click at [279, 83] on span "Walmart LocalFinds" at bounding box center [256, 84] width 95 height 15
